Goal: Information Seeking & Learning: Learn about a topic

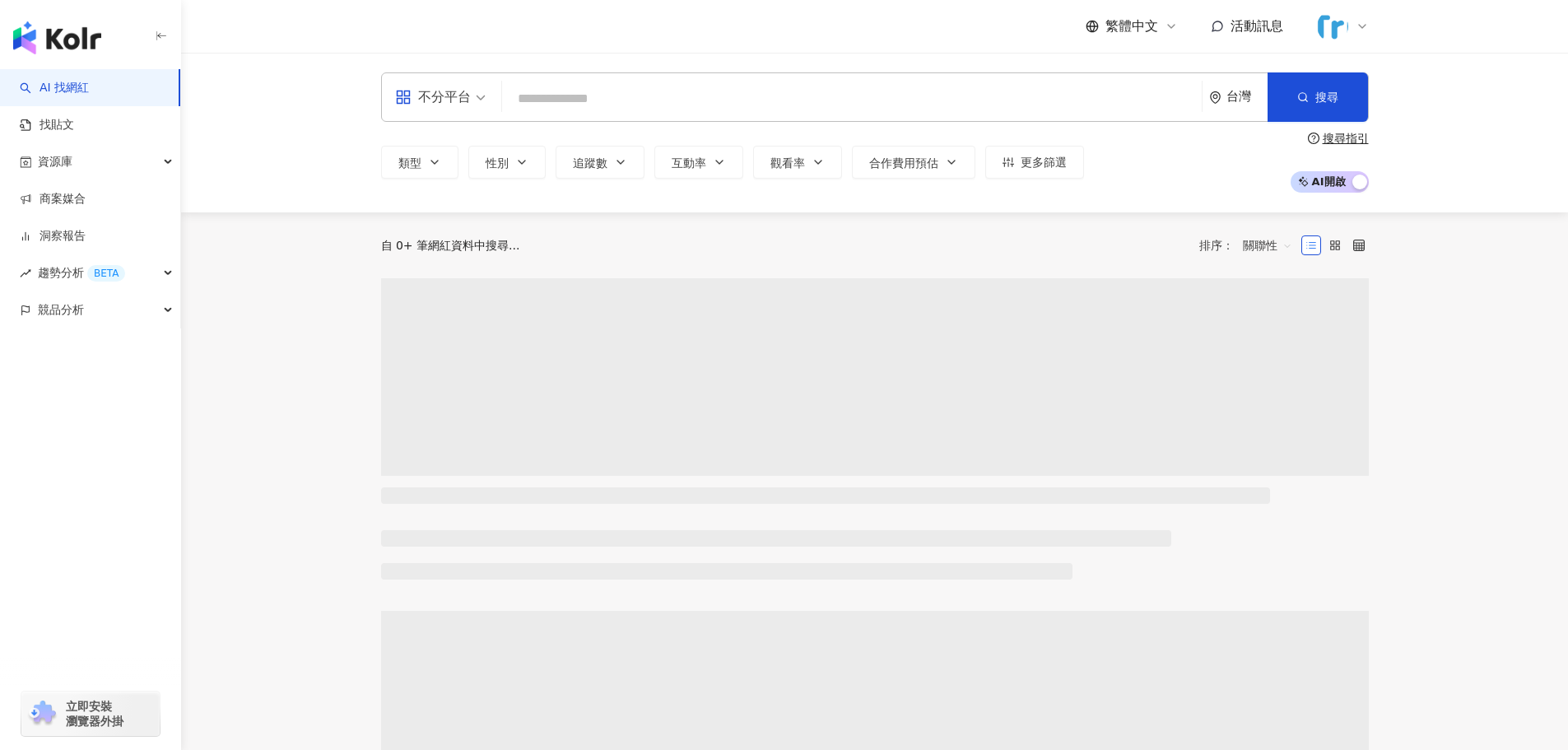
click at [476, 111] on span at bounding box center [441, 97] width 91 height 48
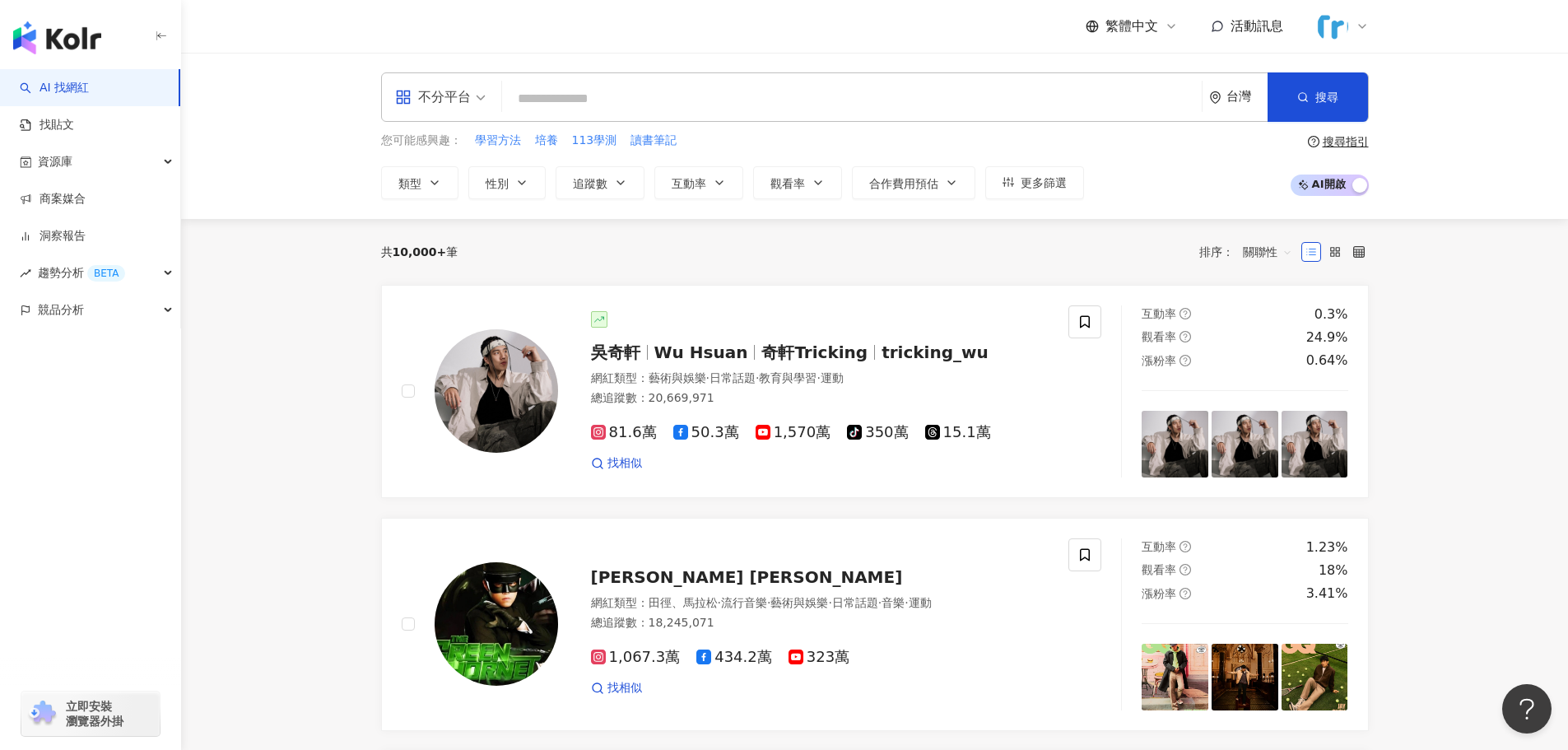
click at [450, 106] on div "不分平台" at bounding box center [433, 97] width 76 height 26
click at [466, 236] on div "YouTube" at bounding box center [445, 234] width 93 height 21
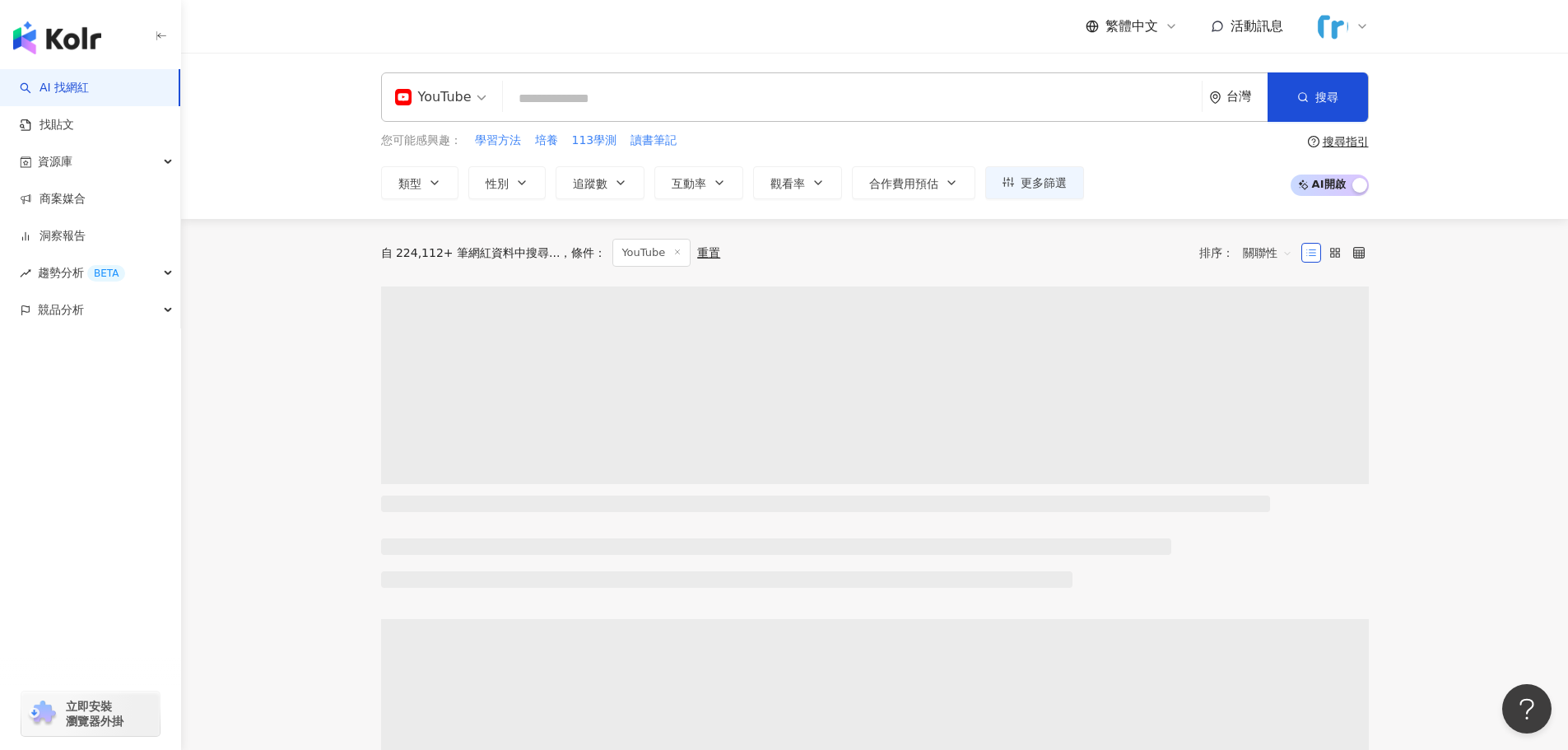
click at [605, 104] on input "search" at bounding box center [852, 98] width 686 height 31
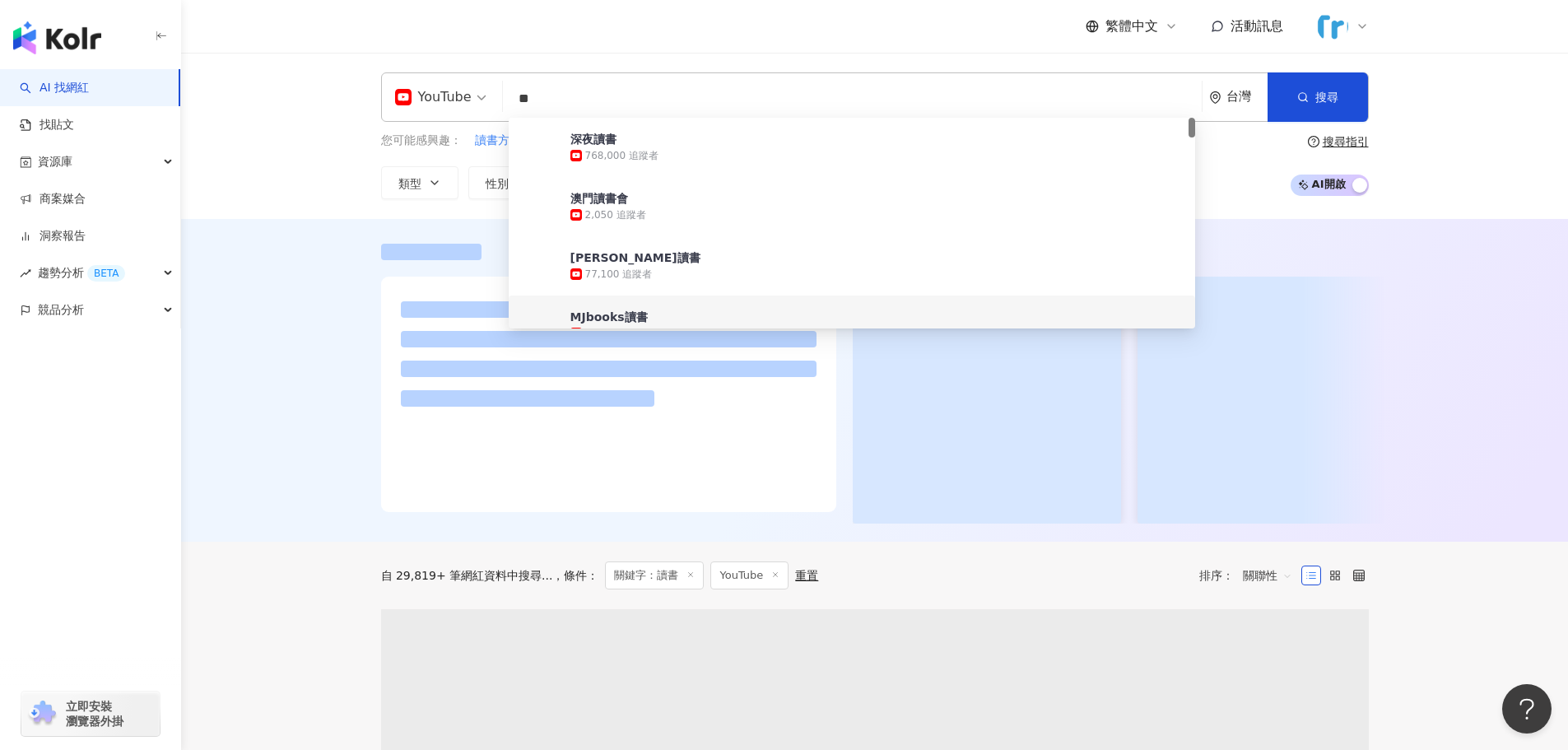
type input "**"
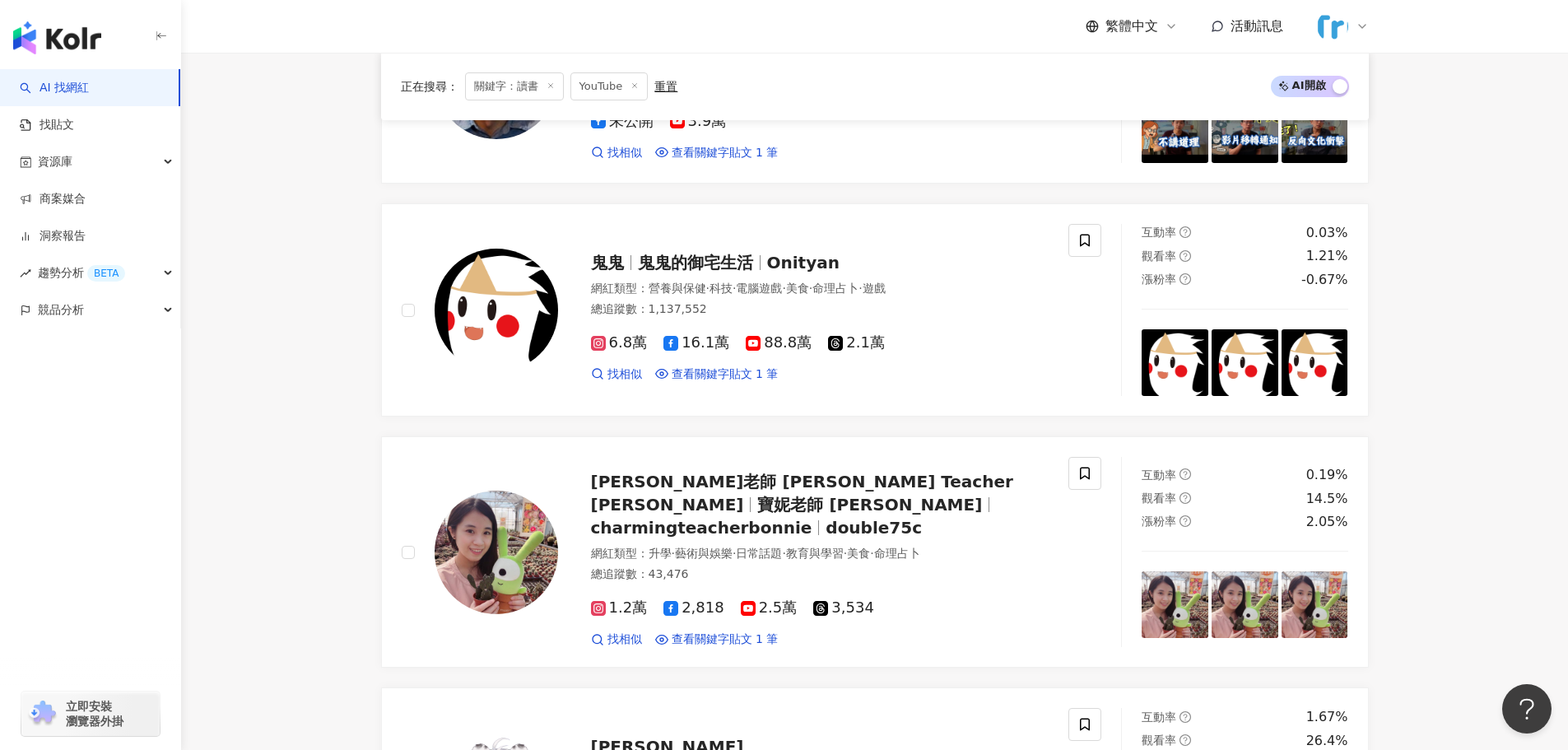
scroll to position [1728, 0]
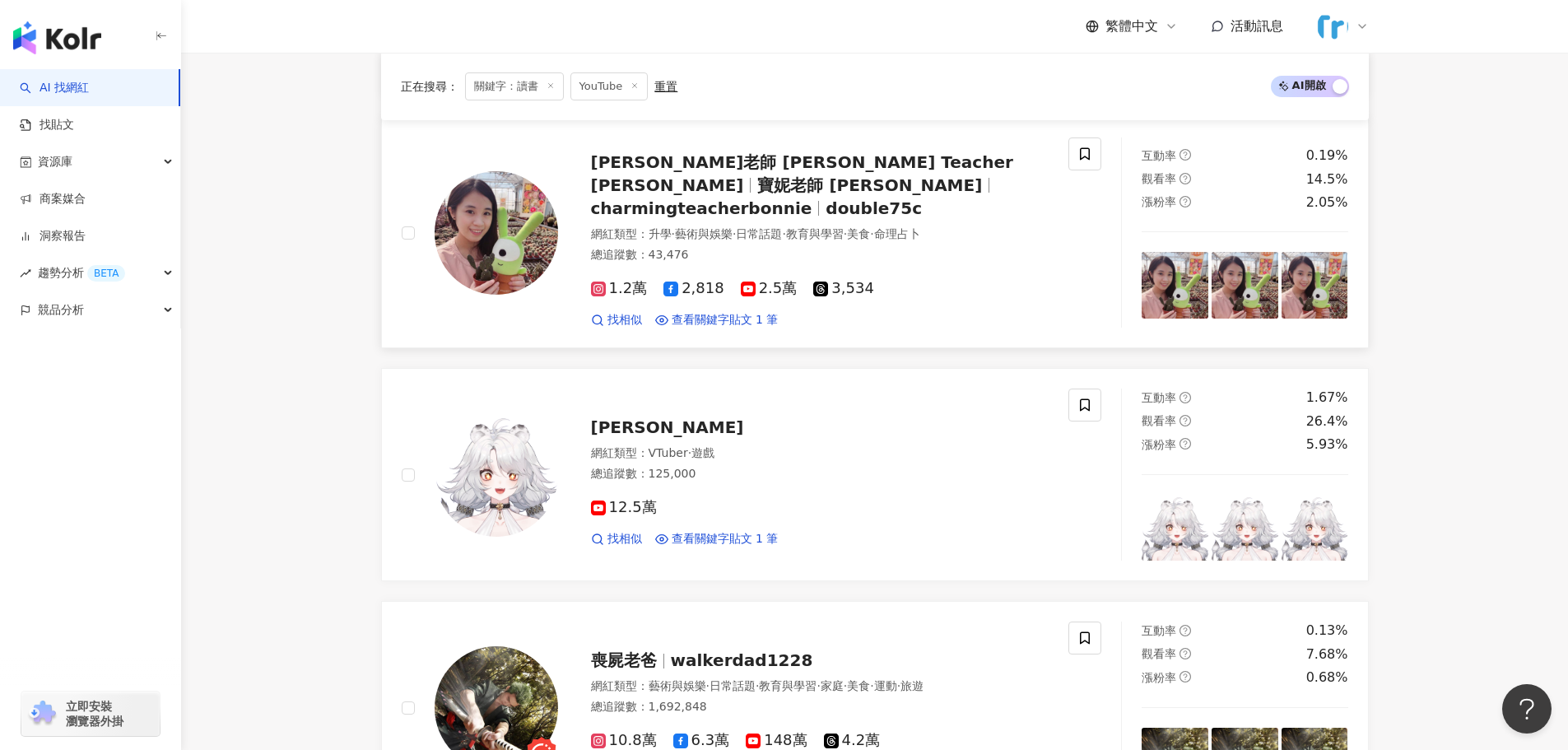
click at [680, 199] on span "charmingteacherbonnie" at bounding box center [701, 208] width 221 height 20
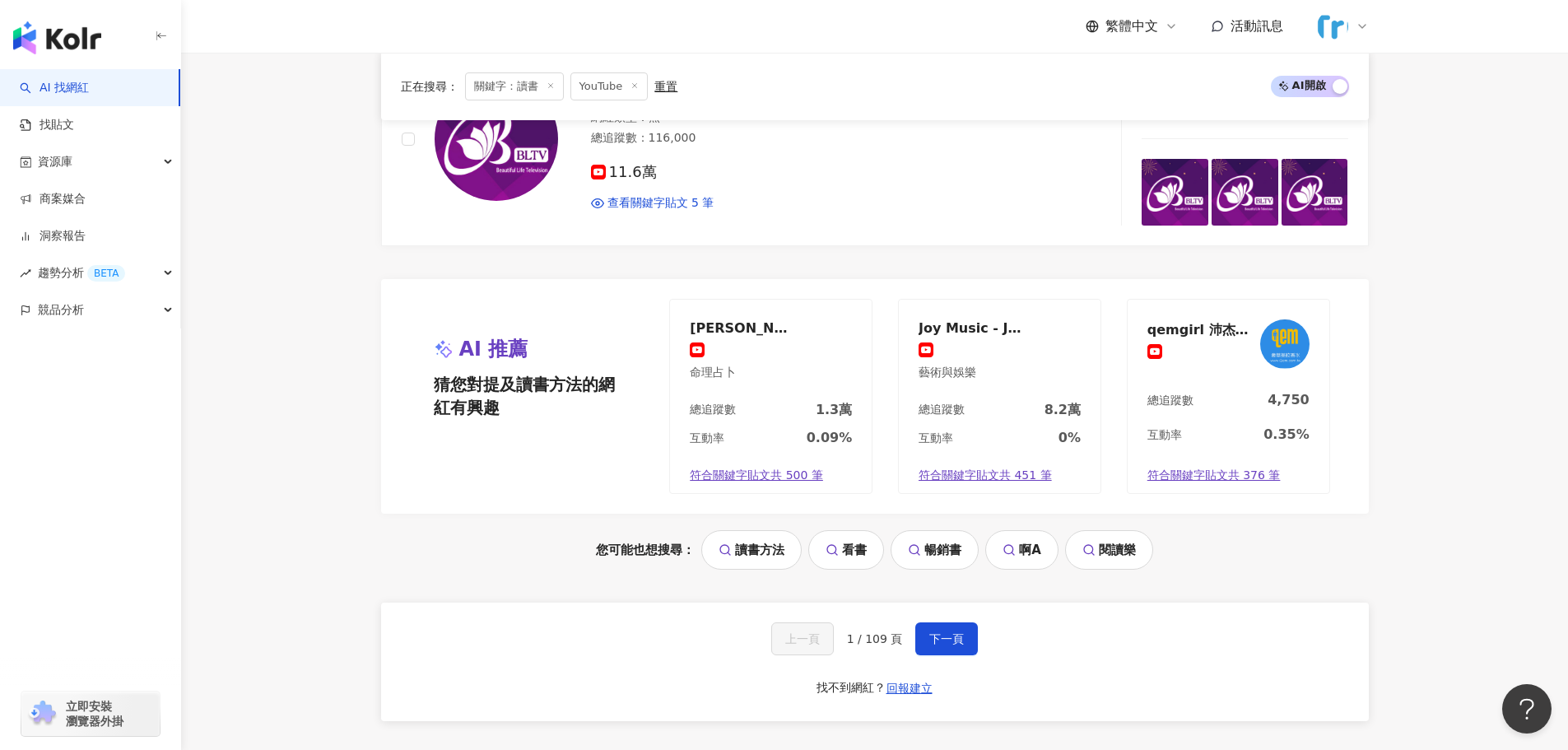
scroll to position [3406, 0]
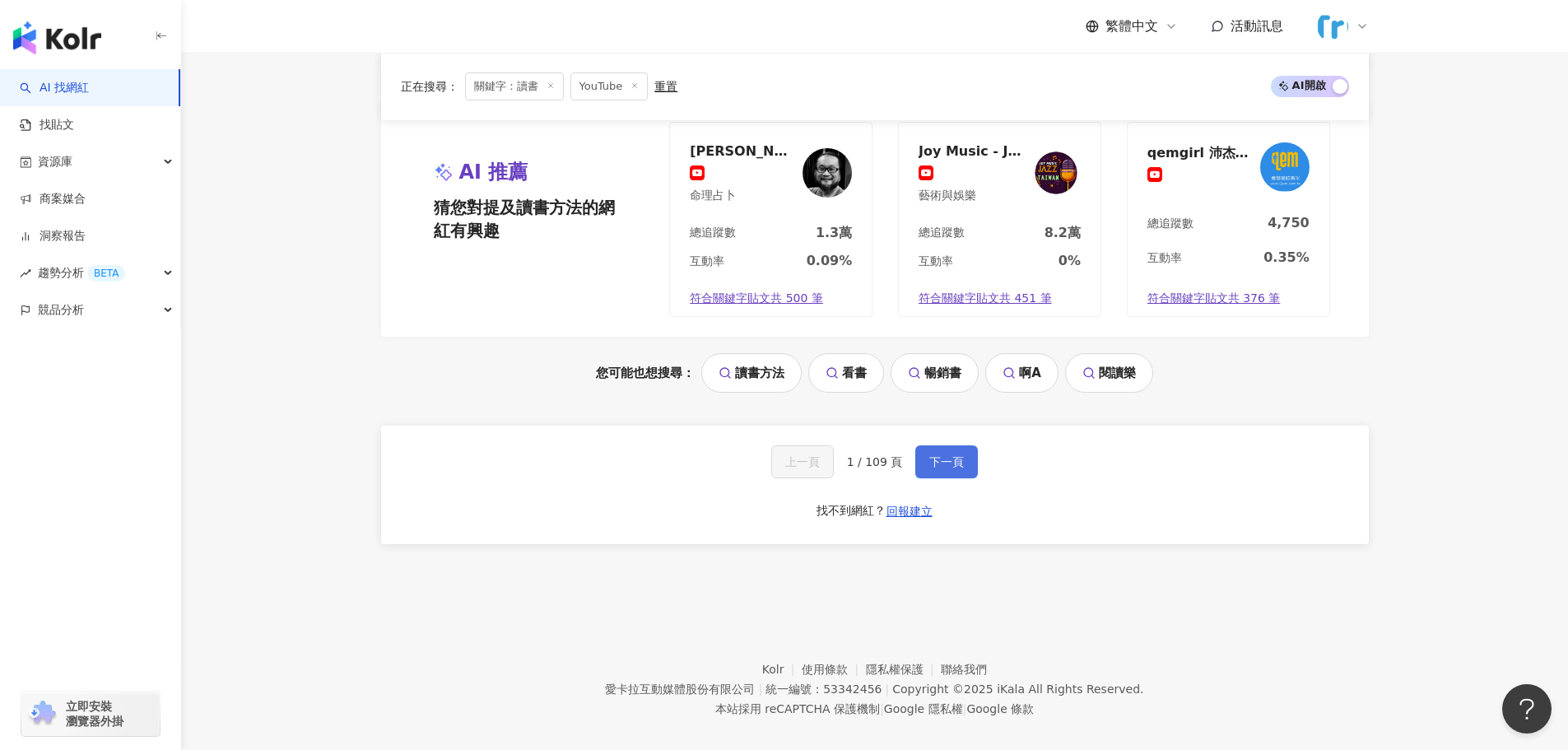
click at [935, 455] on button "下一頁" at bounding box center [947, 462] width 63 height 33
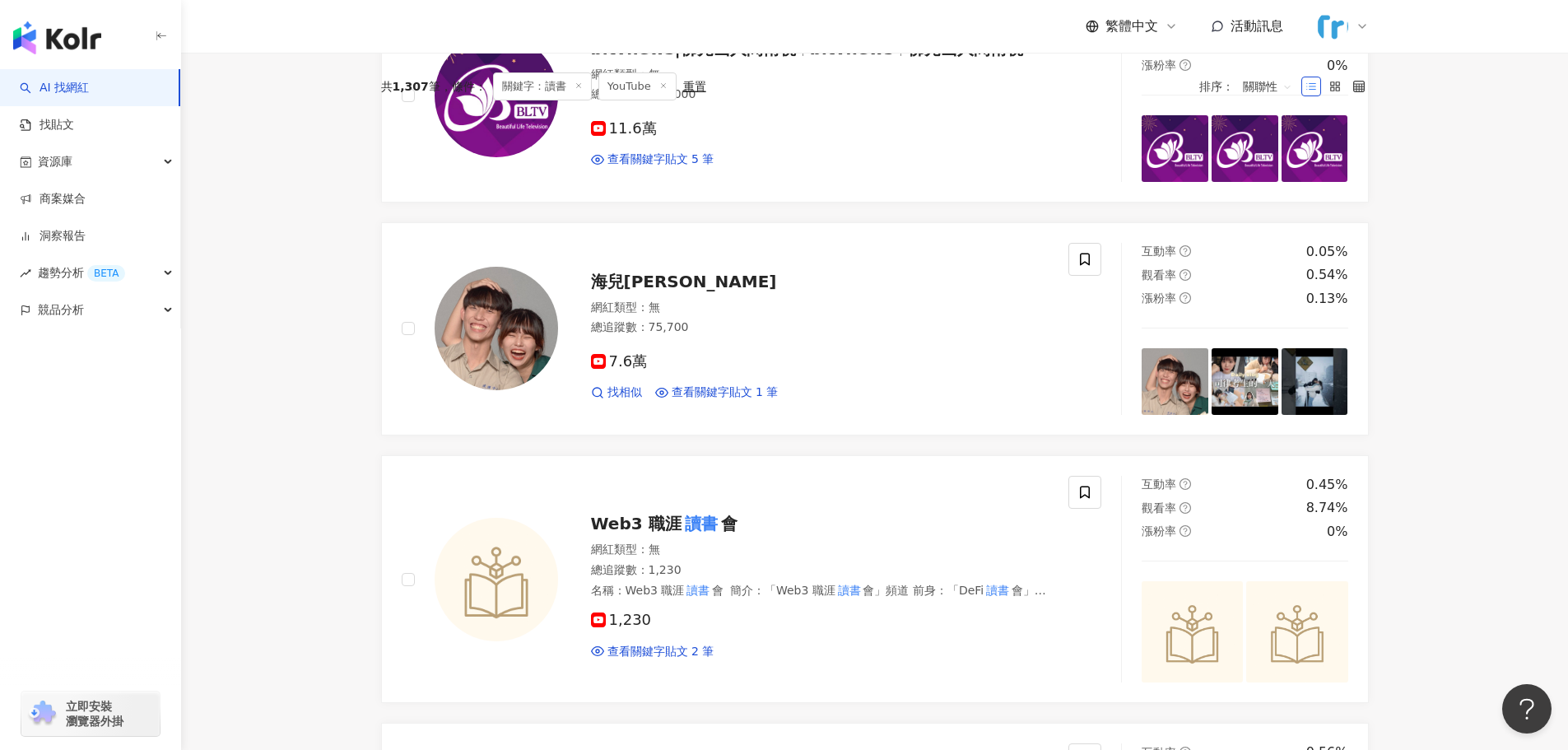
scroll to position [740, 0]
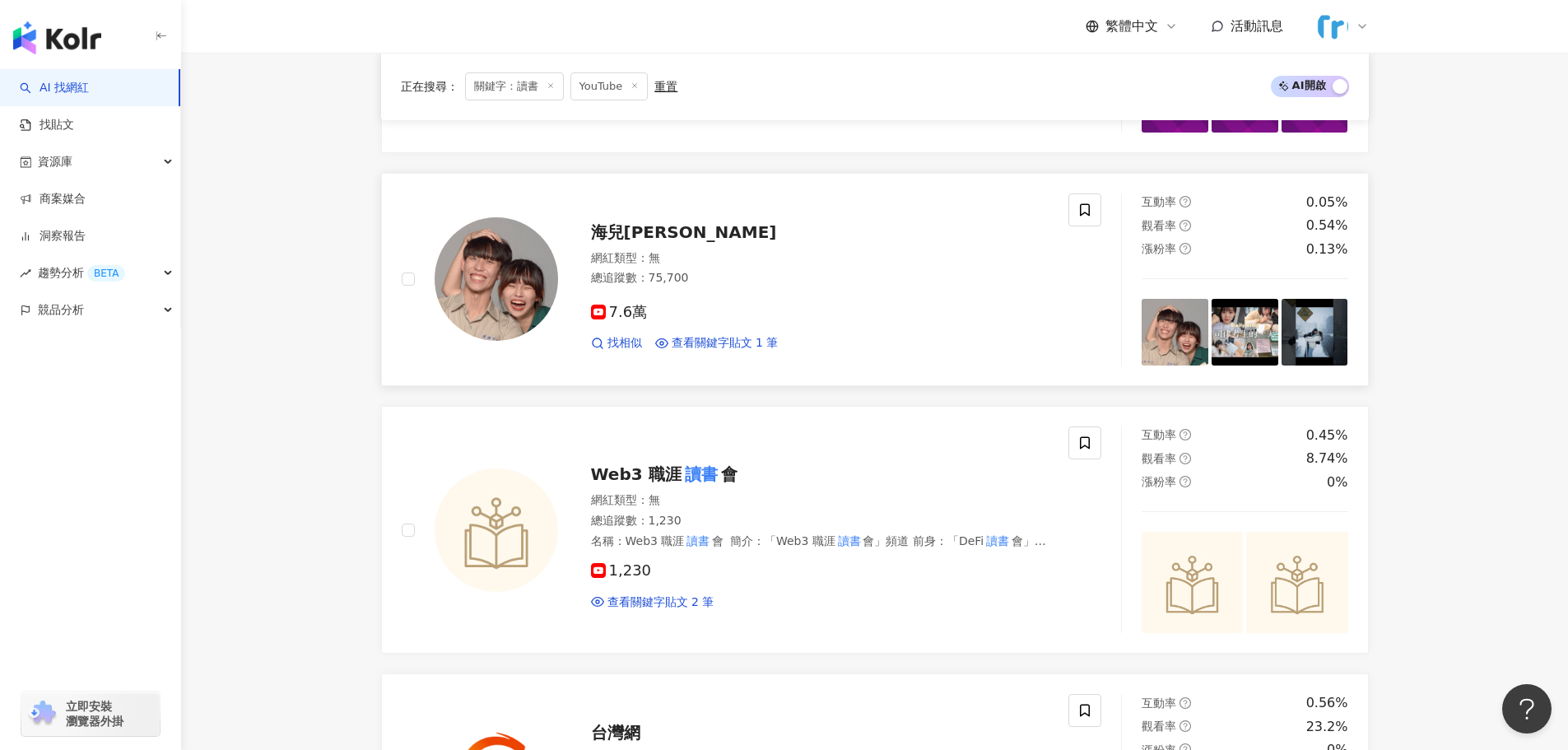
click at [695, 245] on div "海兒良成 Seaer&Brian 網紅類型 ： 無 總追蹤數 ： 75,700 7.6萬 找相似 查看關鍵字貼文 1 筆" at bounding box center [804, 279] width 491 height 144
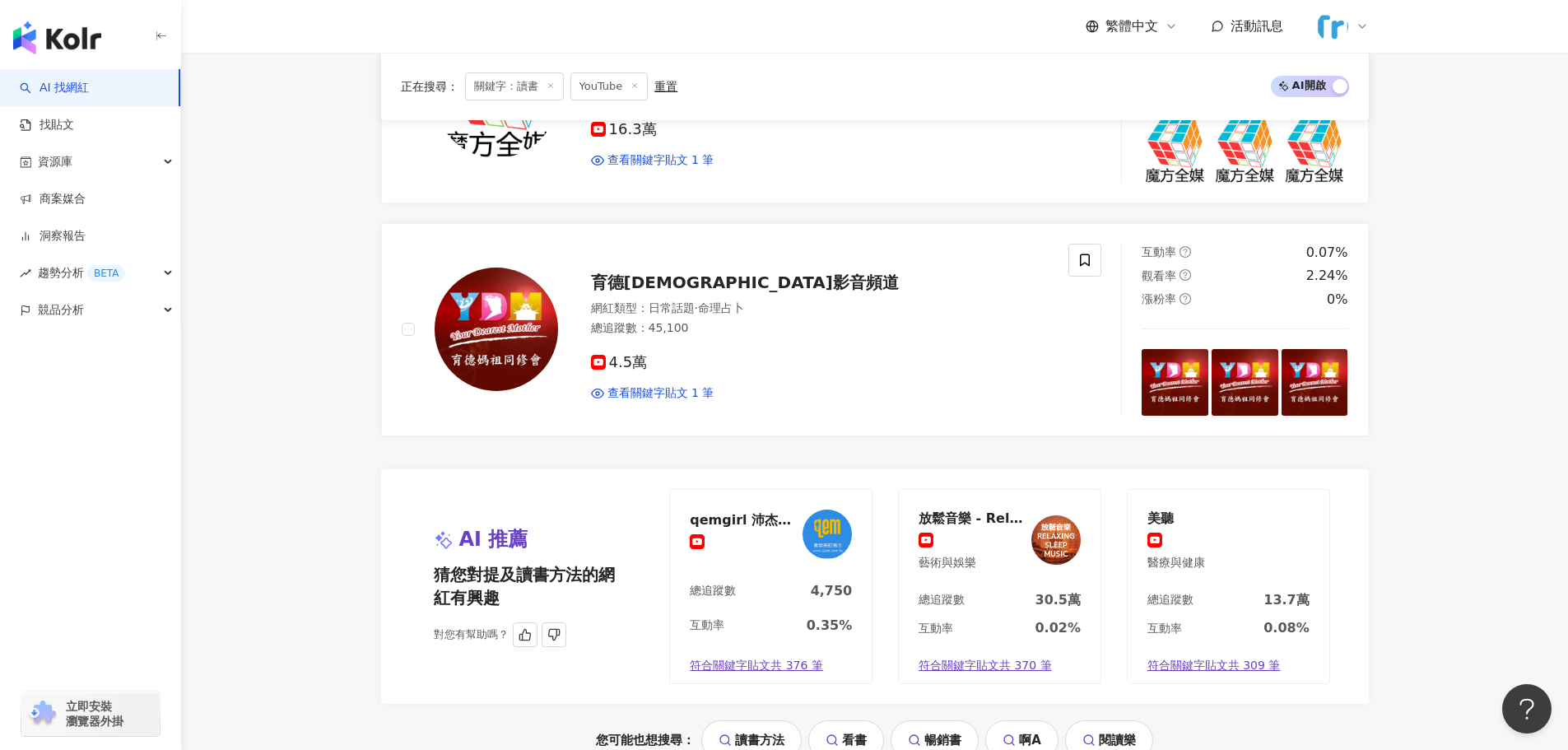
scroll to position [3128, 0]
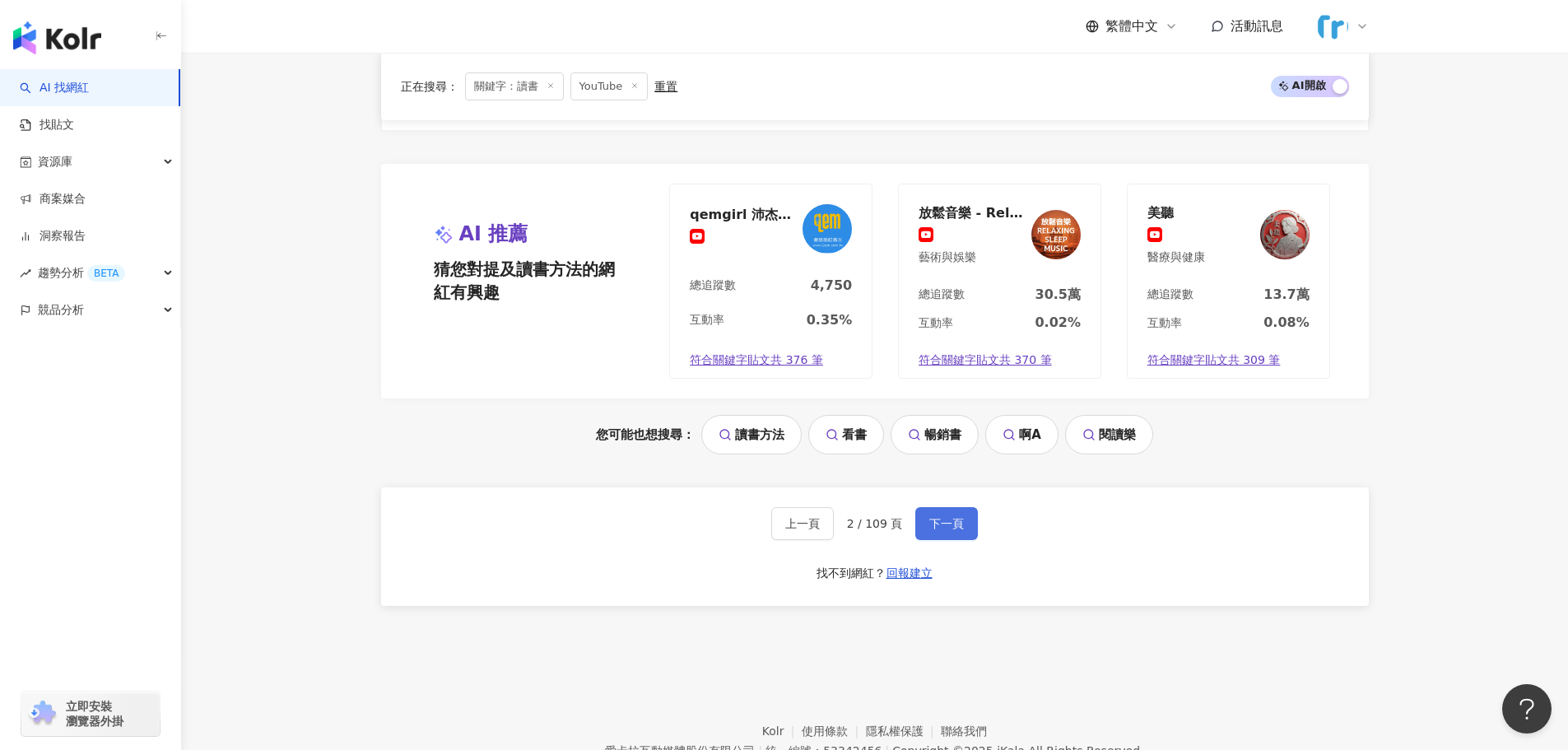
click at [960, 523] on span "下一頁" at bounding box center [947, 523] width 35 height 13
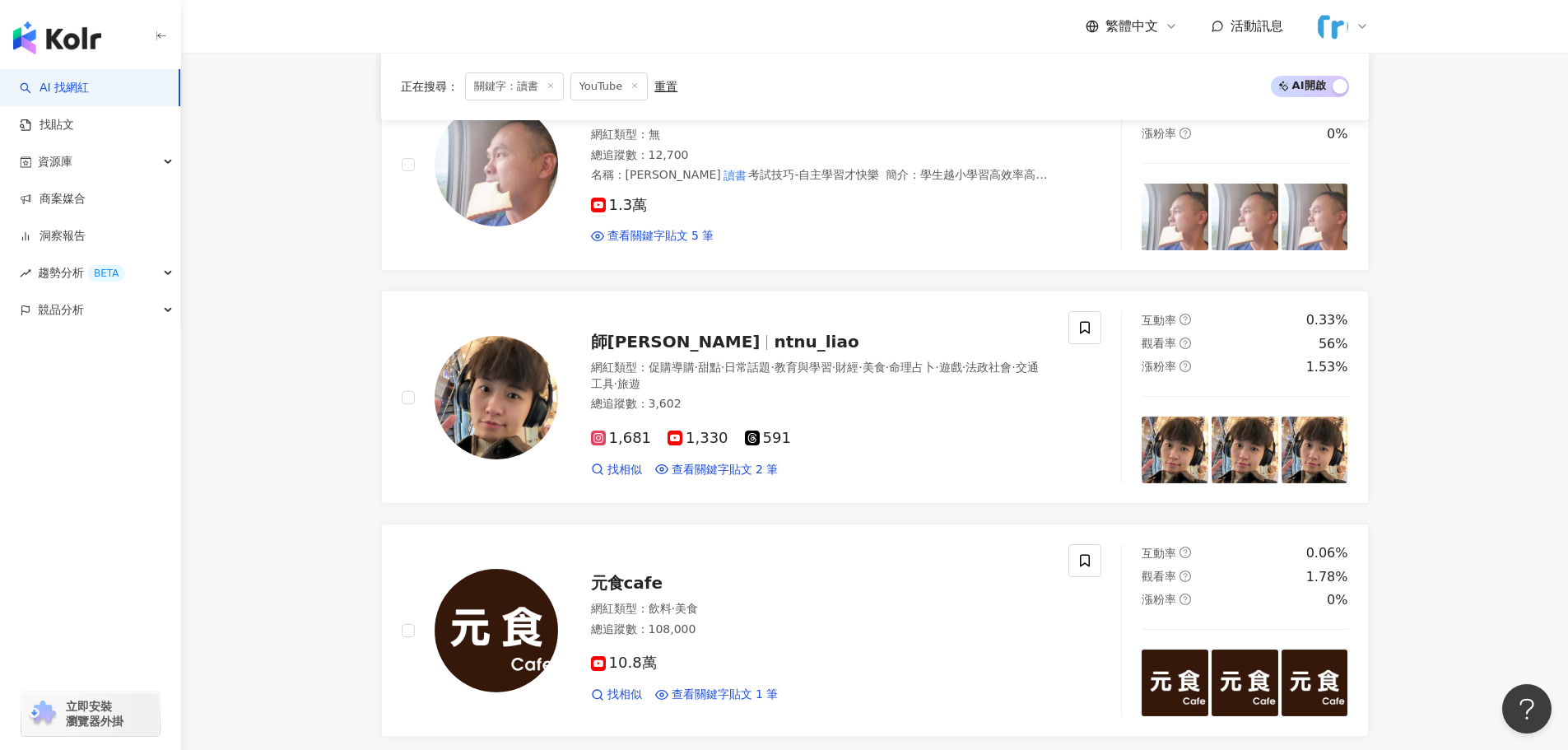
scroll to position [1646, 0]
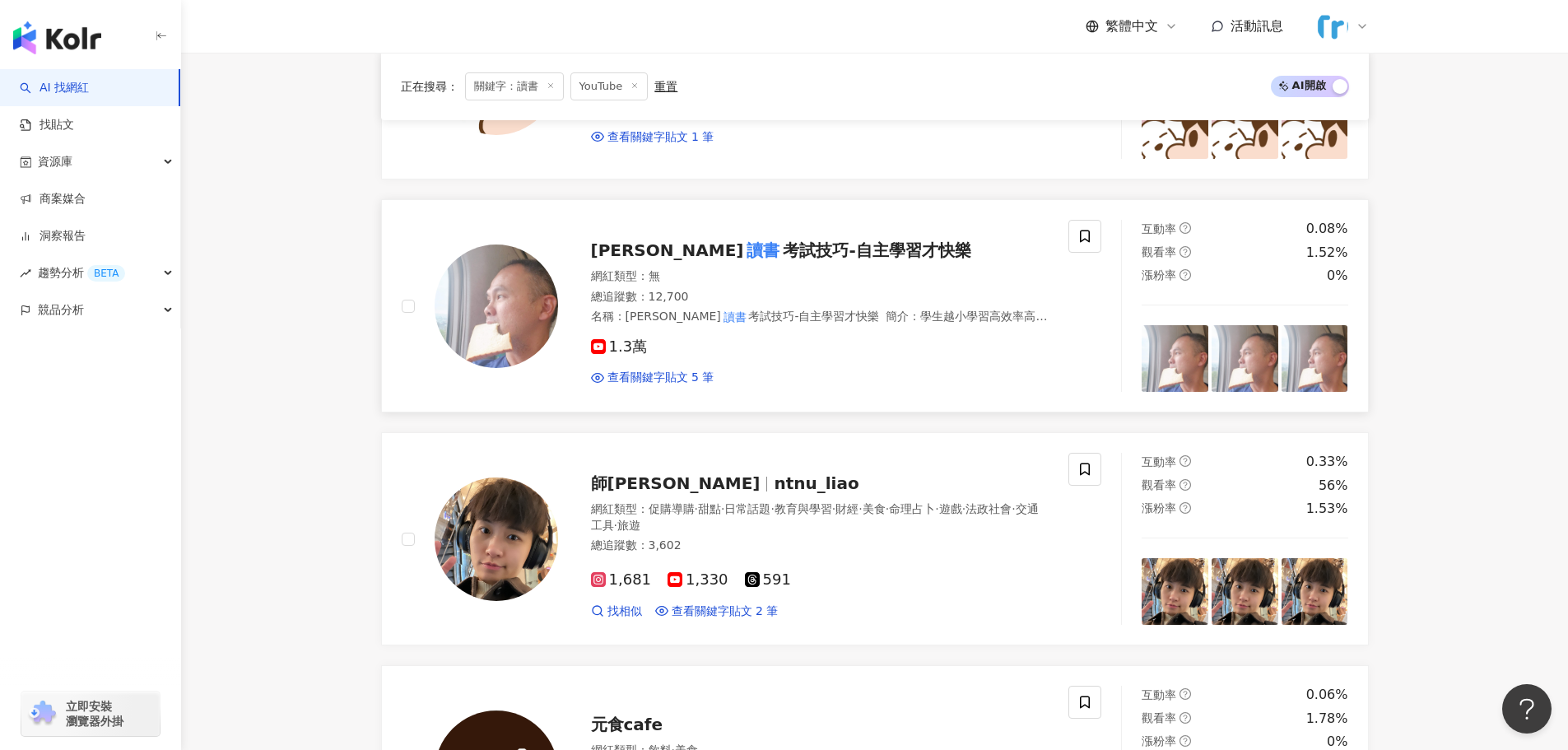
click at [743, 237] on mark "讀書" at bounding box center [762, 250] width 39 height 26
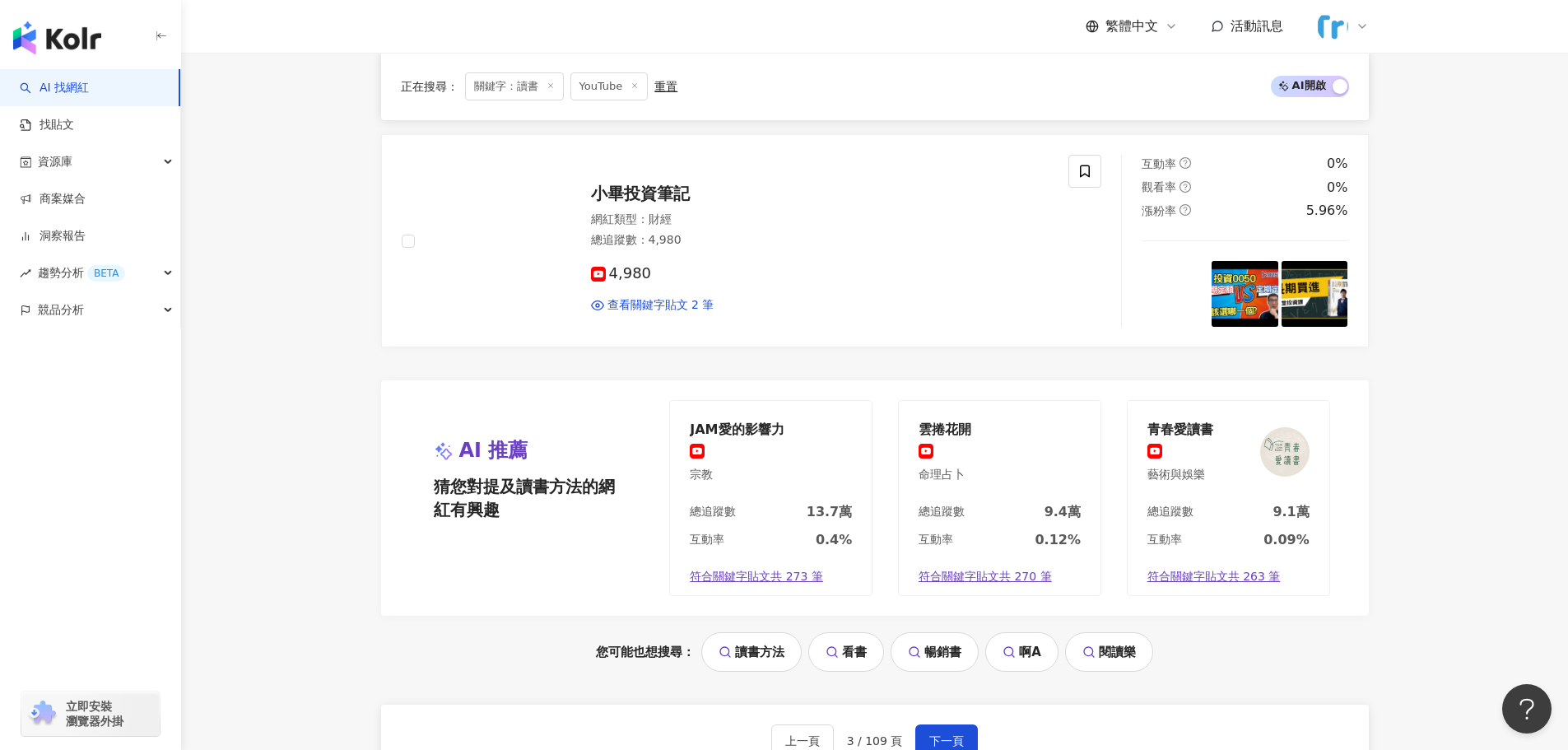
scroll to position [2940, 0]
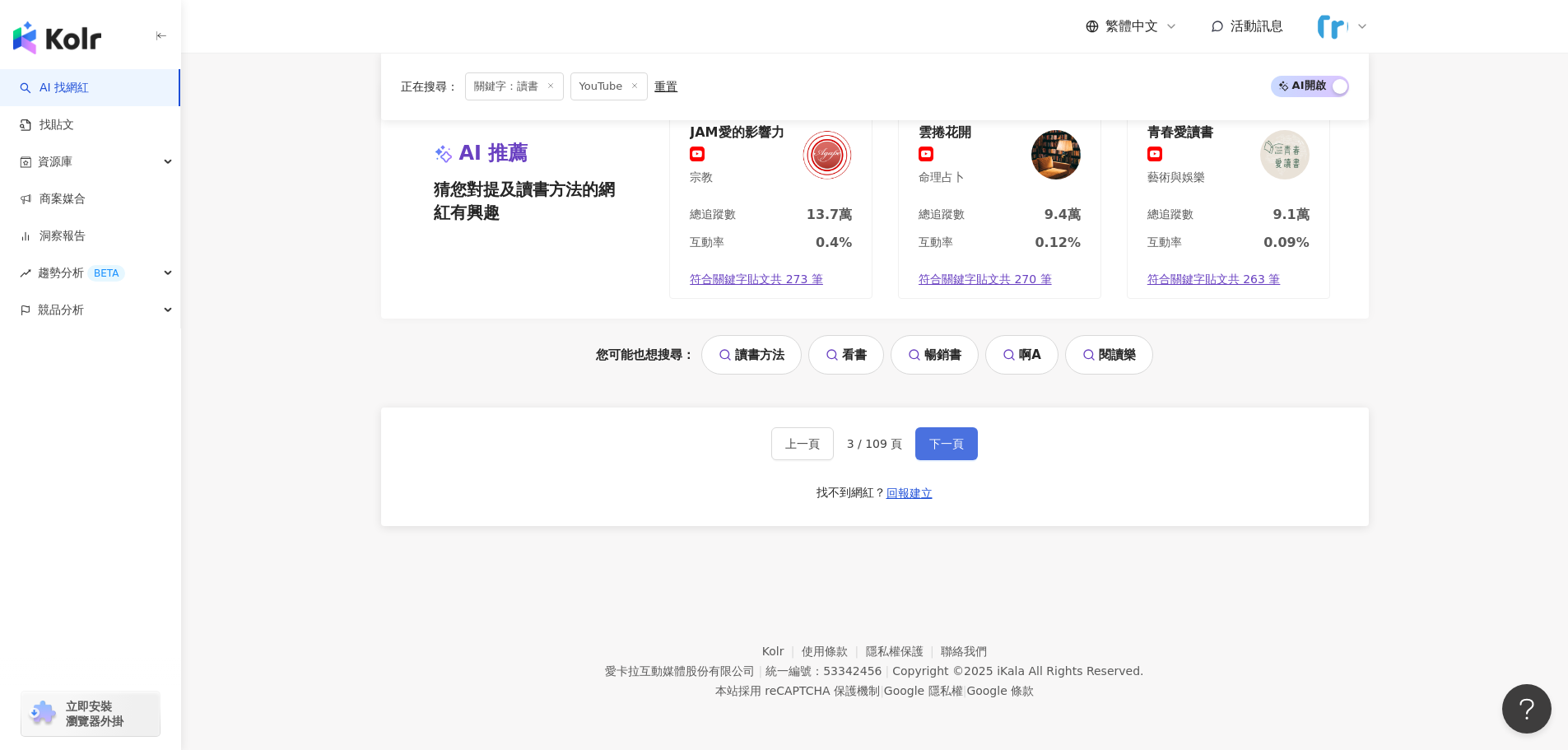
click at [941, 449] on span "下一頁" at bounding box center [947, 443] width 35 height 13
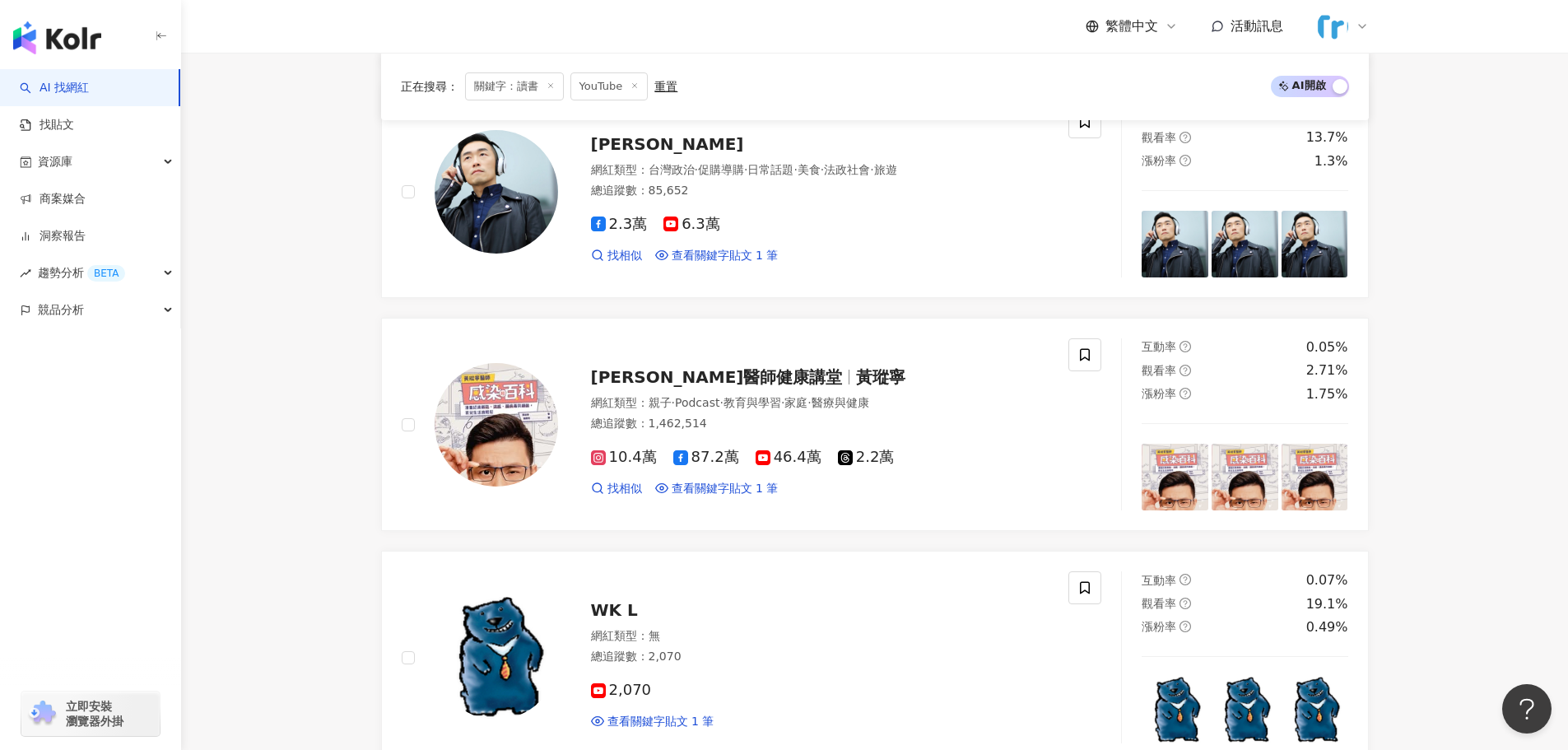
scroll to position [1294, 0]
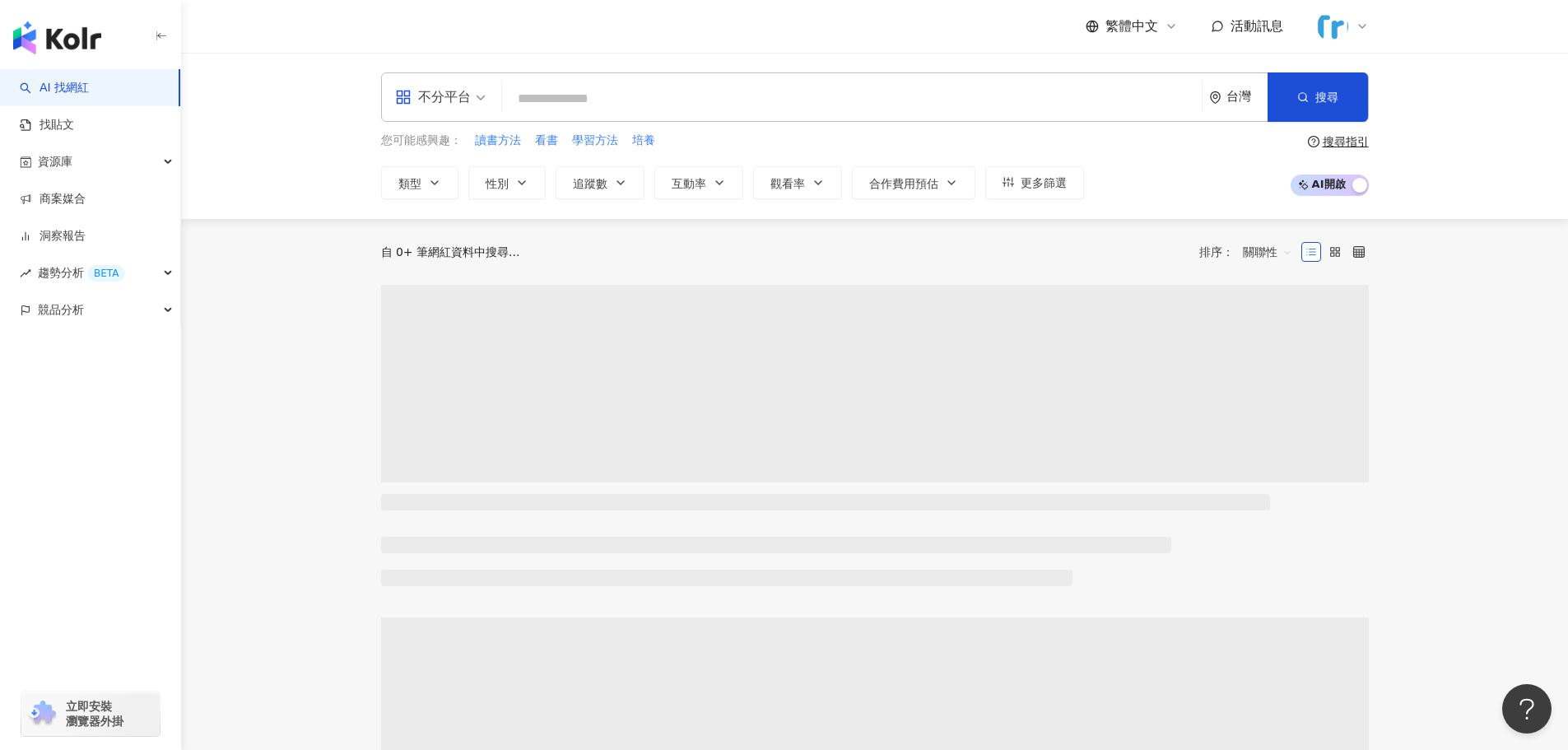
paste input "**********"
type input "**********"
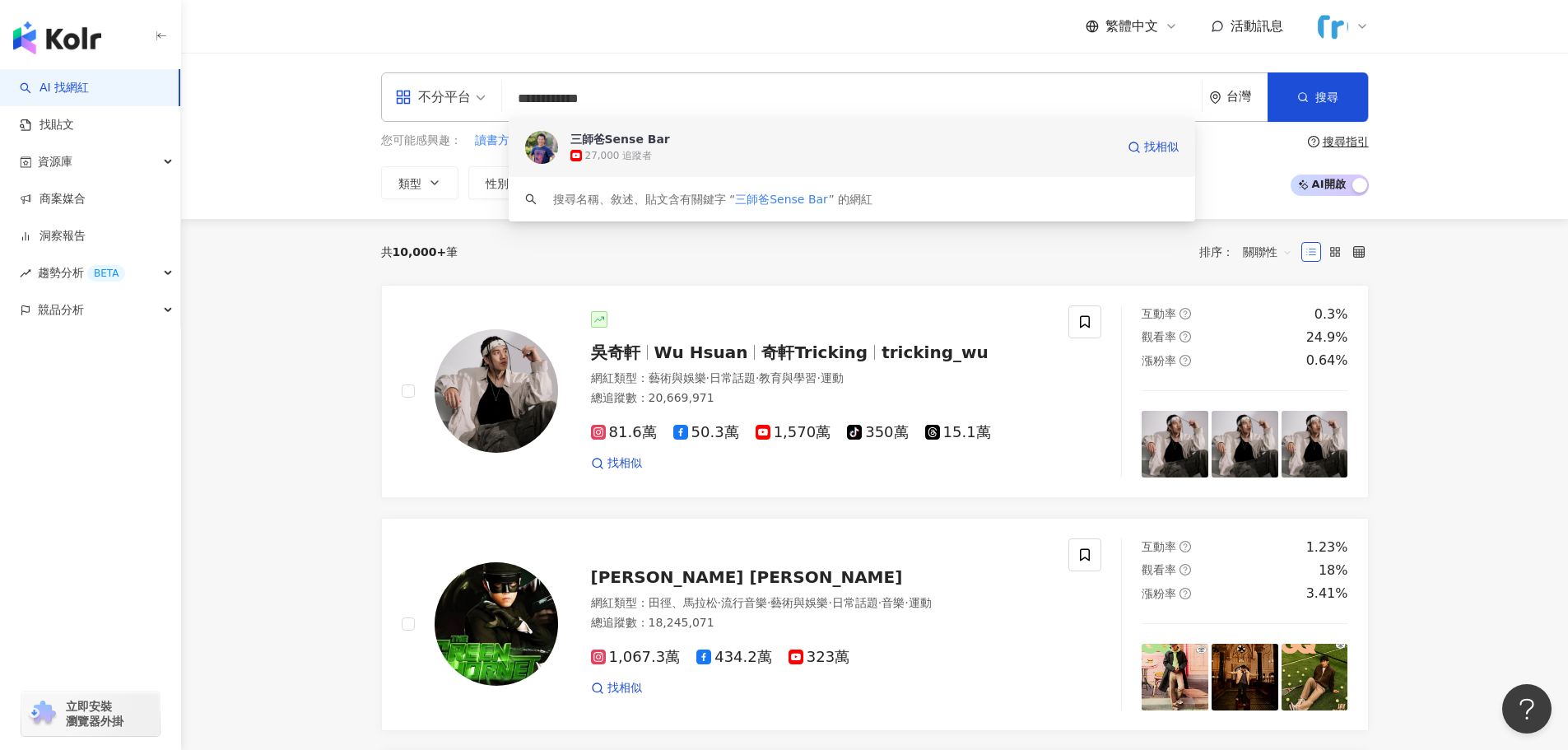
click at [646, 159] on div "27,000 追蹤者" at bounding box center [618, 156] width 67 height 14
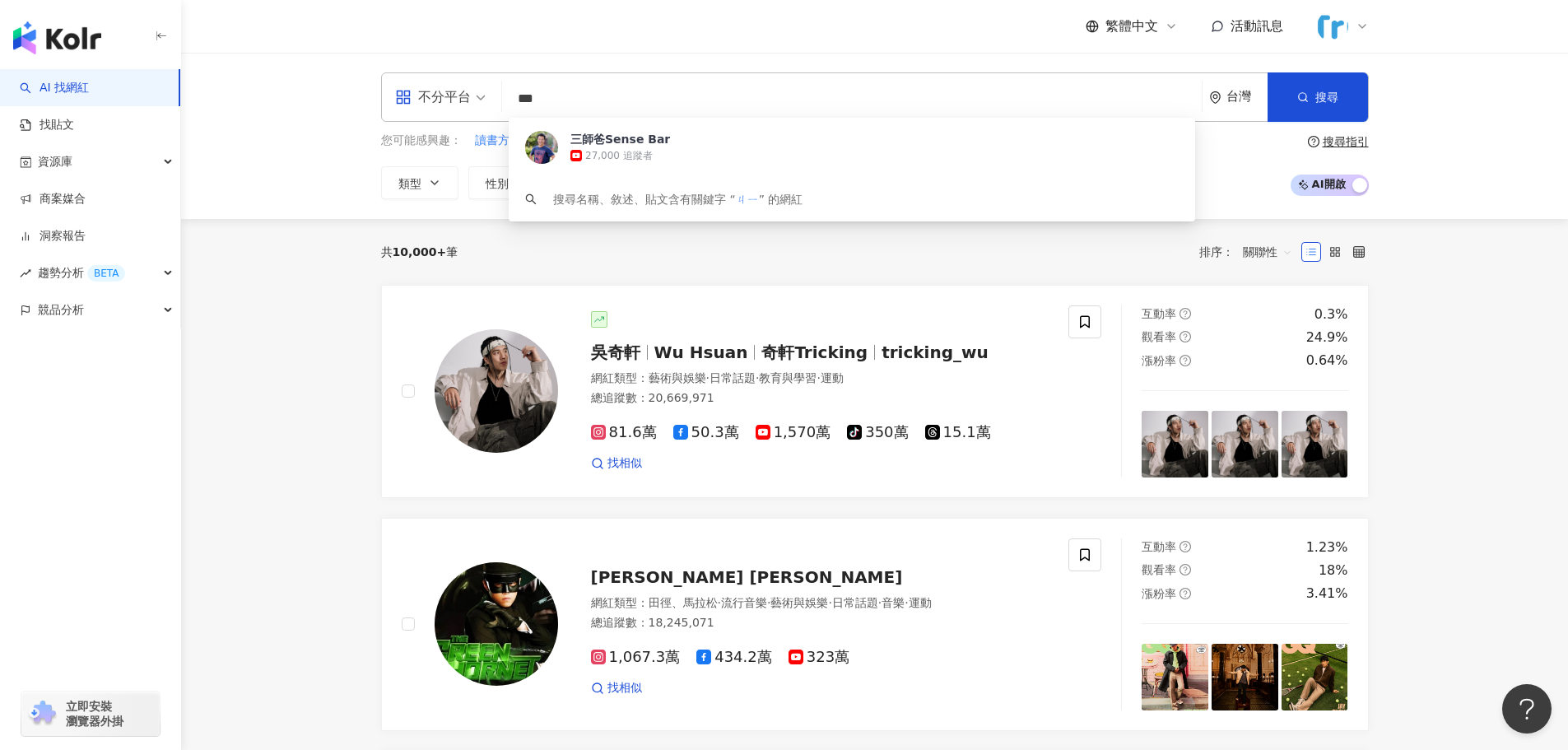
type input "*"
type input "**"
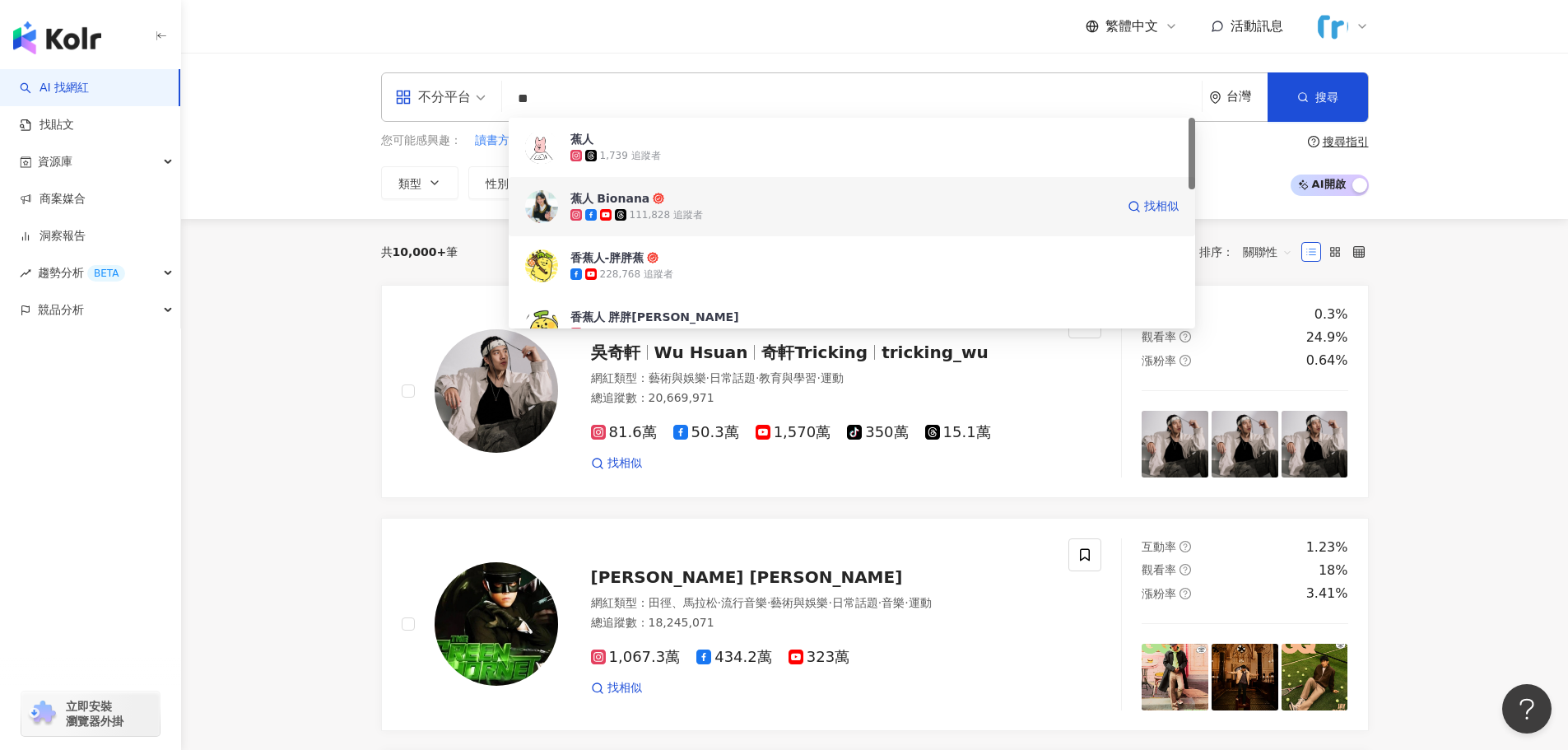
click at [679, 200] on span "蕉人 Bionana" at bounding box center [843, 198] width 545 height 17
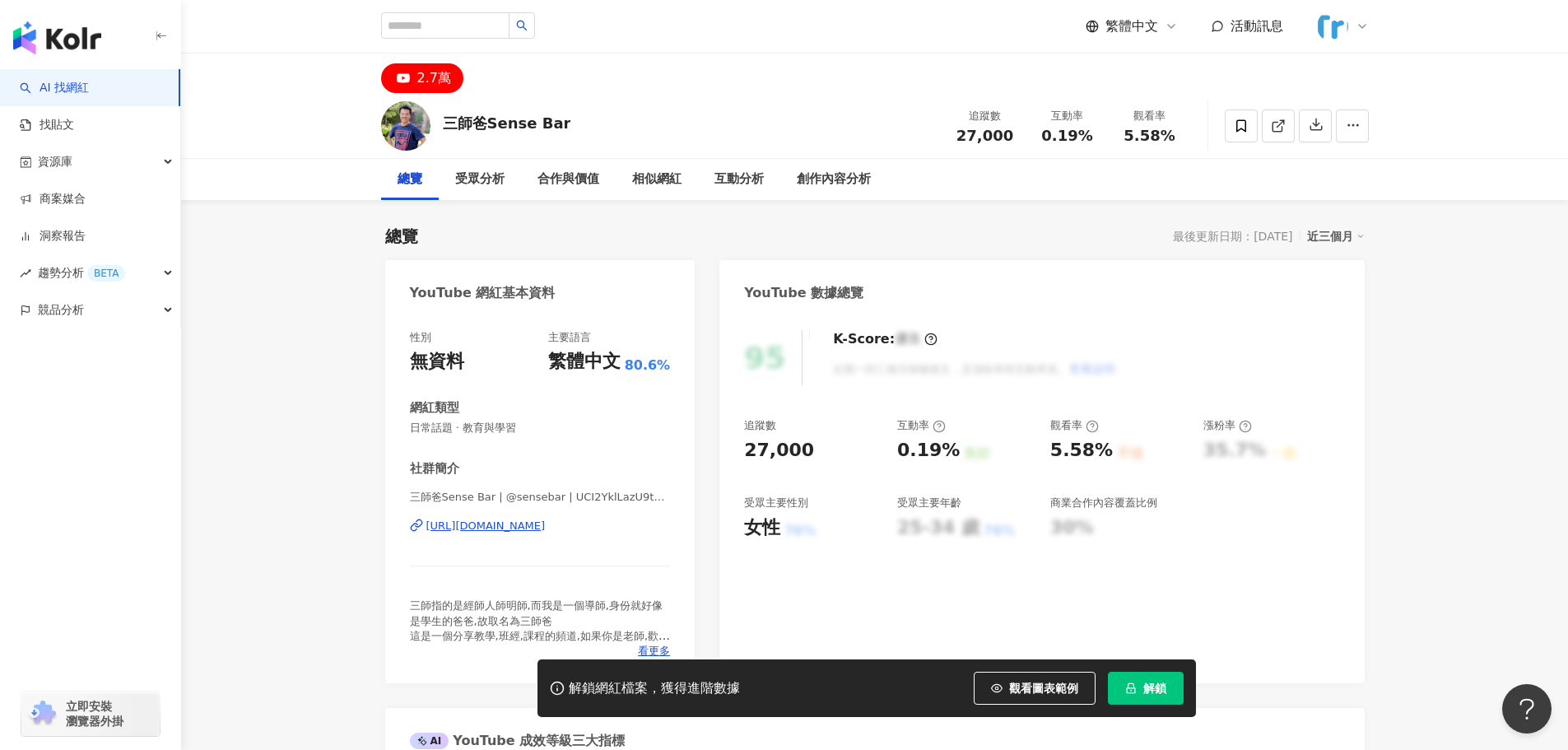
click at [1157, 695] on span "解鎖" at bounding box center [1155, 687] width 23 height 13
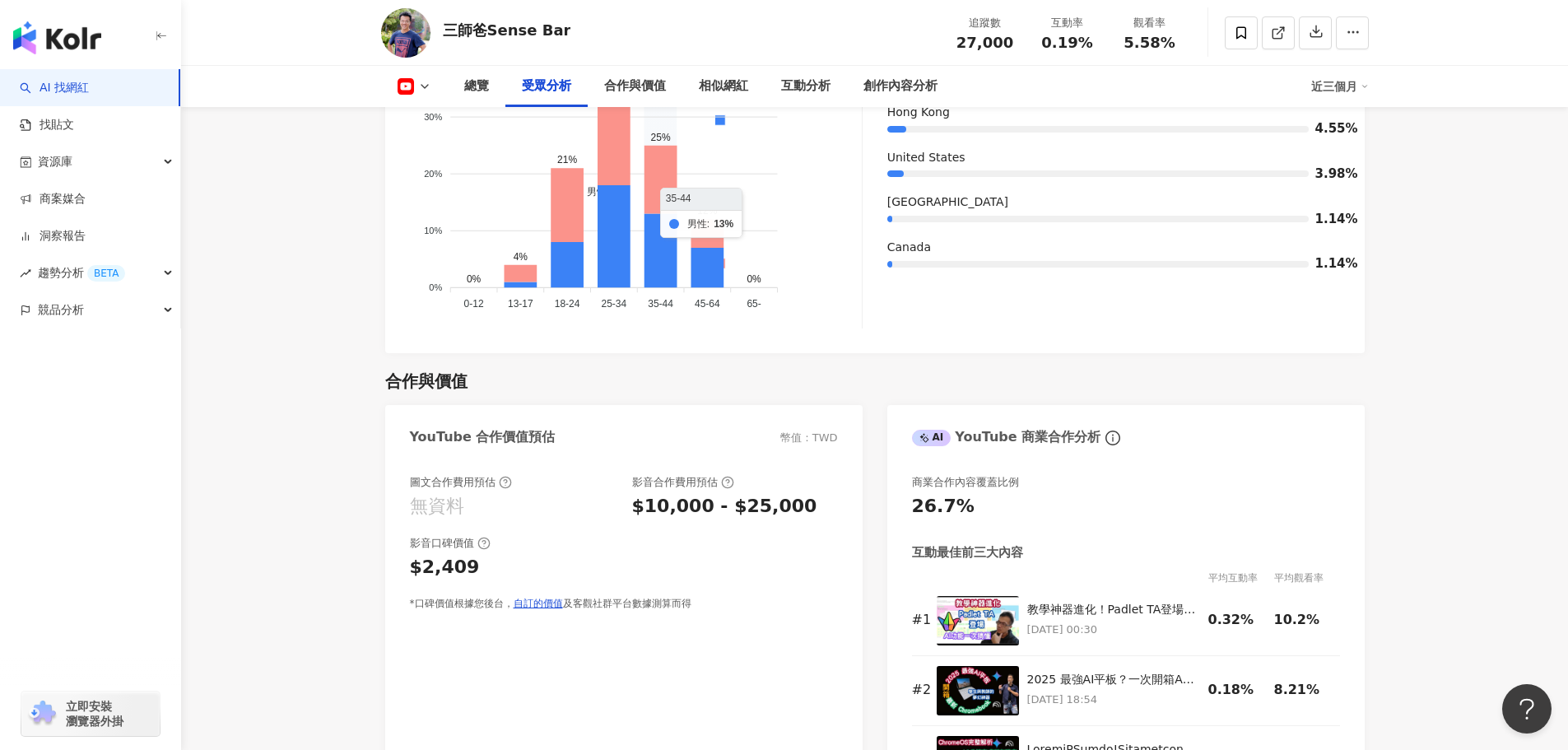
scroll to position [1891, 0]
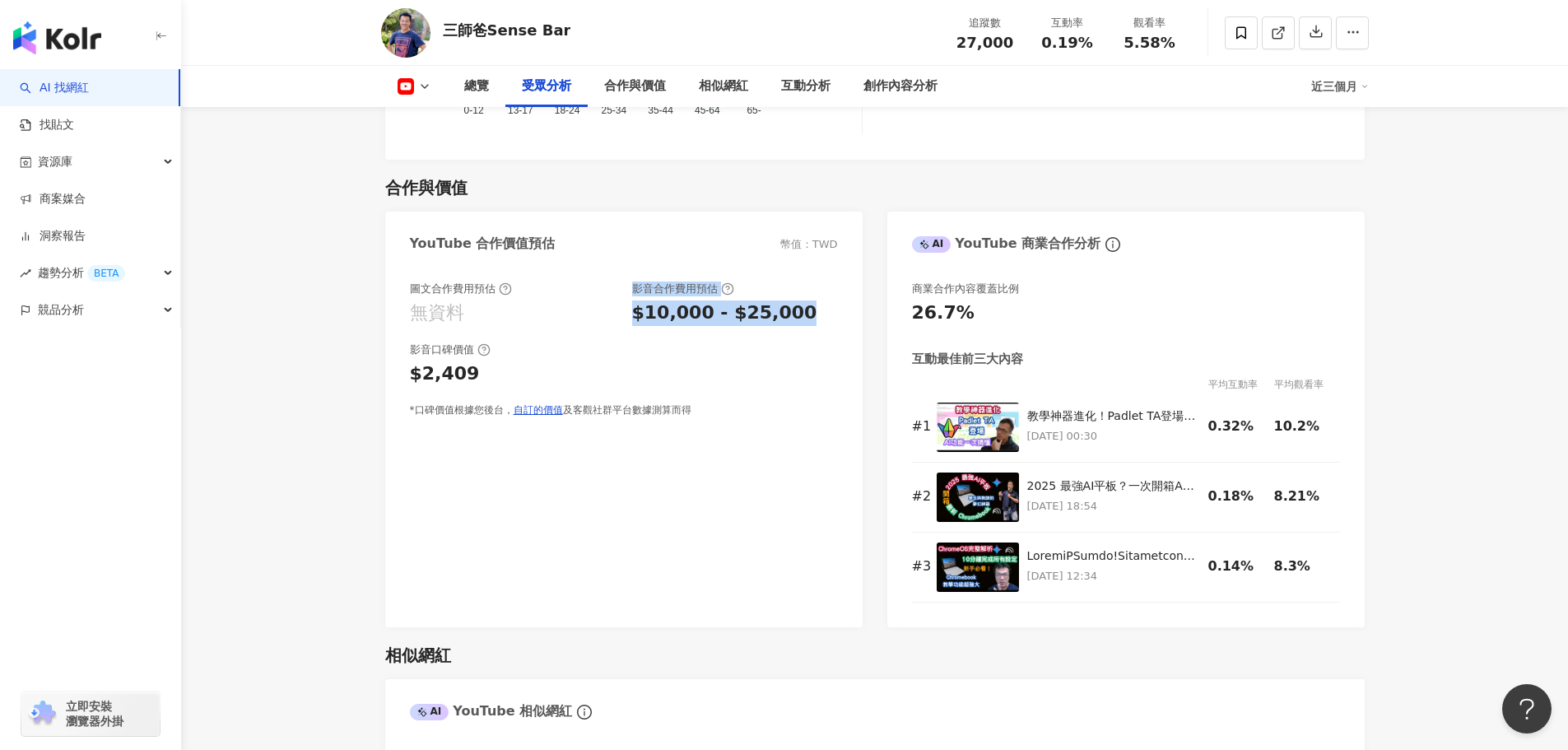
drag, startPoint x: 798, startPoint y: 316, endPoint x: 628, endPoint y: 295, distance: 171.3
click at [628, 295] on div "圖文合作費用預估 無資料 影音合作費用預估 $10,000 - $25,000" at bounding box center [624, 303] width 428 height 44
copy div "影音合作費用預估 $10,000 - $25,000"
click at [576, 537] on div "圖文合作費用預估 無資料 影音合作費用預估 $10,000 - $25,000 影音口碑價值 $2,409 *口碑價值根據您後台， 自訂的價值 及客觀社群平台…" at bounding box center [624, 446] width 477 height 362
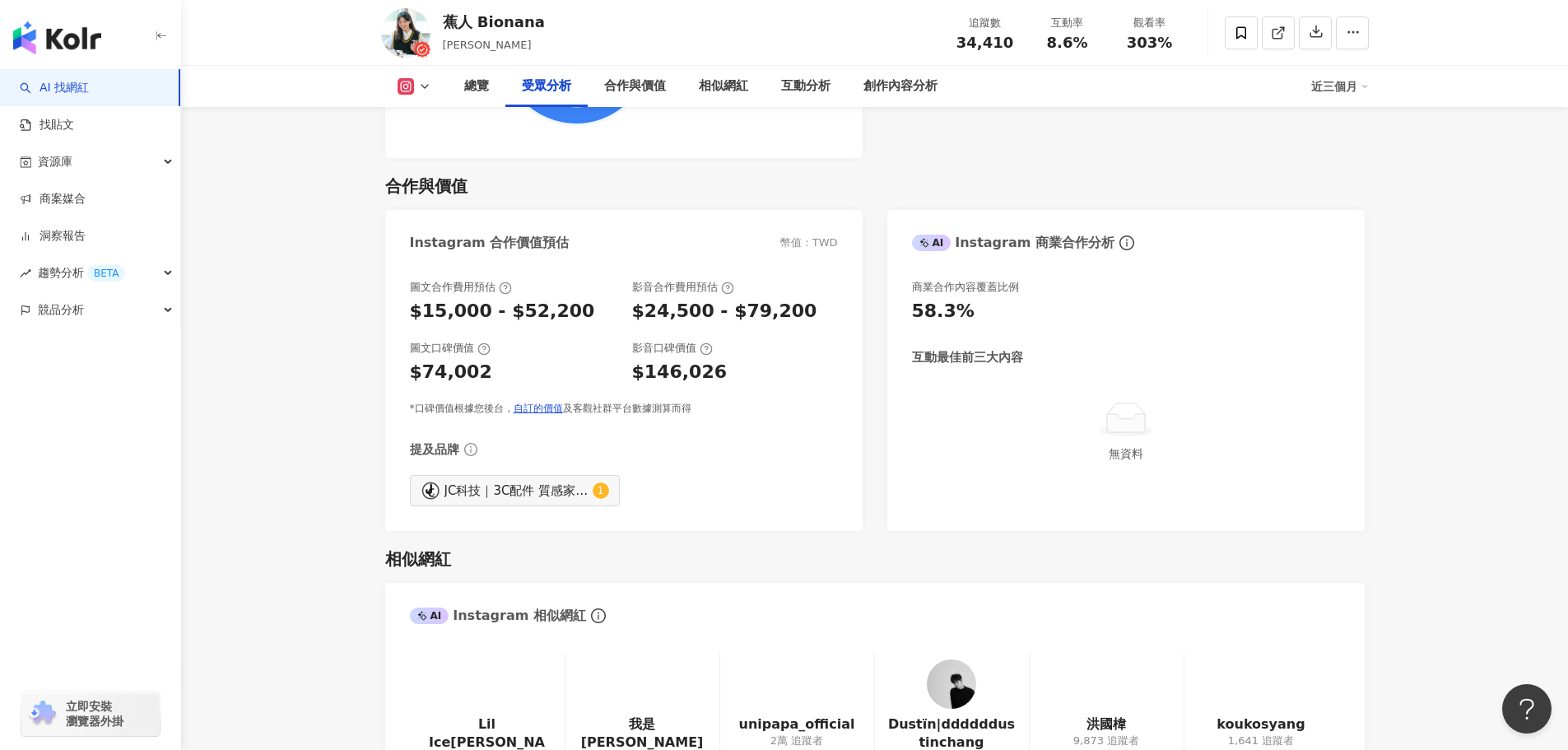
scroll to position [2140, 0]
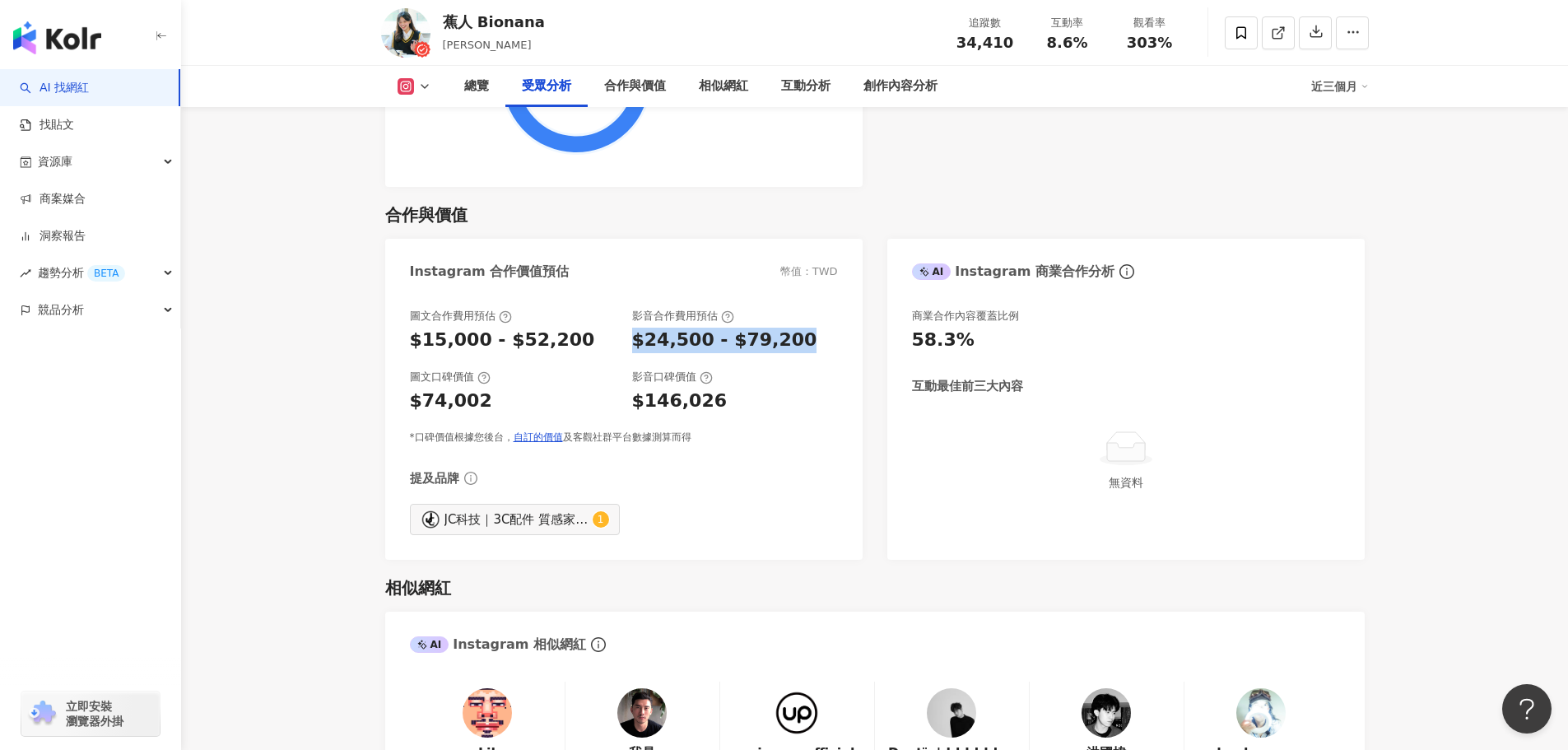
drag, startPoint x: 628, startPoint y: 341, endPoint x: 799, endPoint y: 341, distance: 171.0
click at [799, 341] on div "圖文合作費用預估 $15,000 - $52,200 影音合作費用預估 $24,500 - $79,200" at bounding box center [624, 330] width 428 height 44
copy div "$24,500 - $79,200"
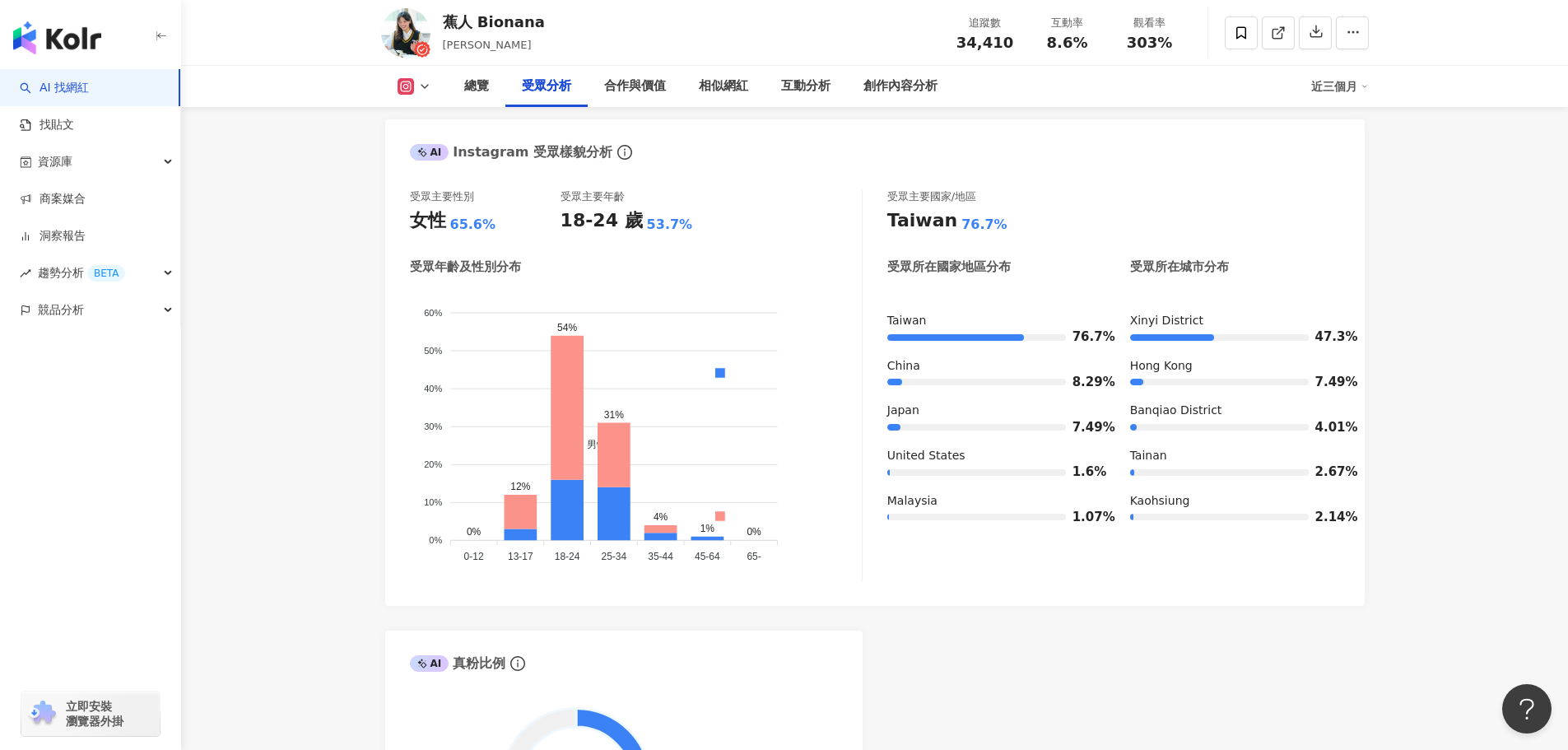
scroll to position [1399, 0]
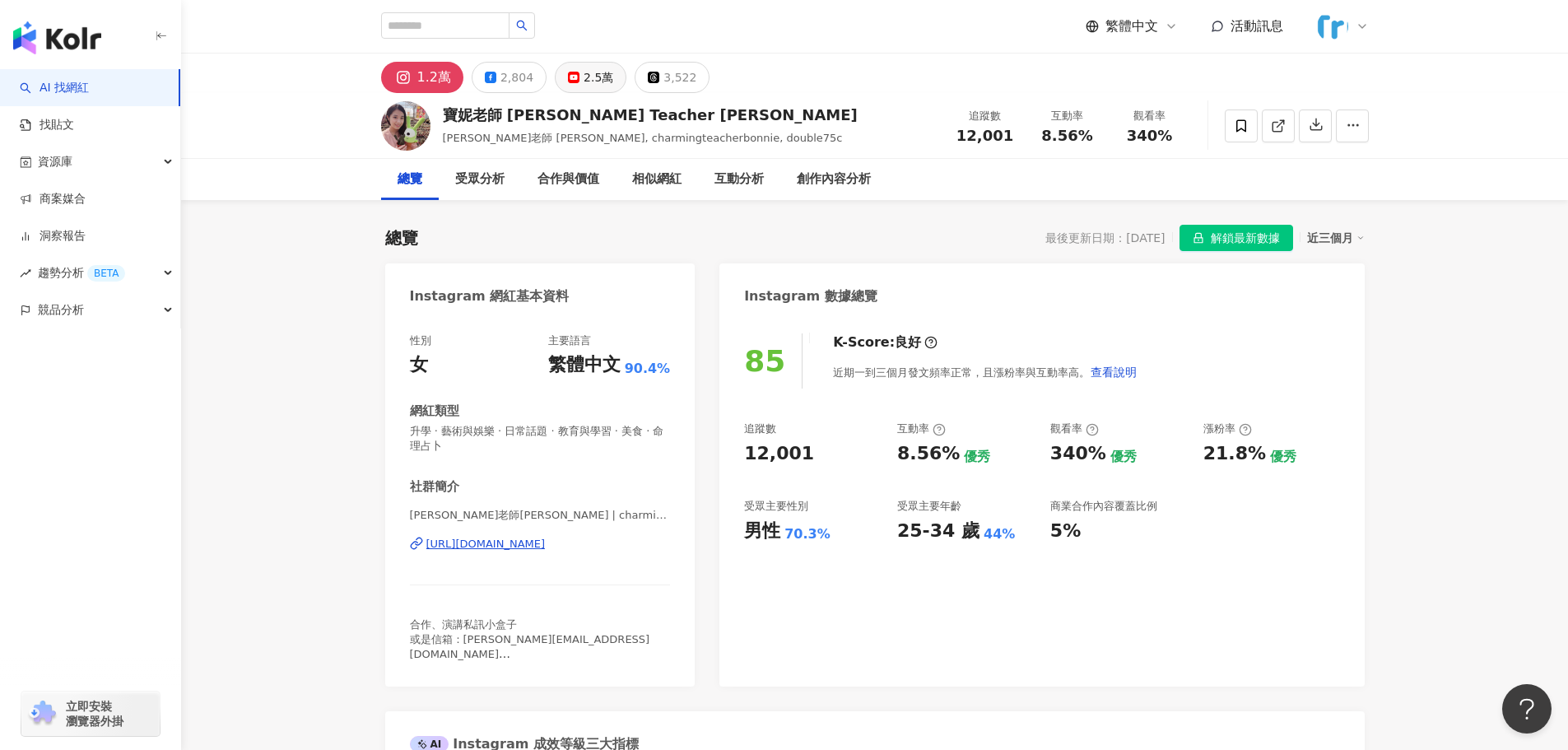
click at [591, 81] on div "2.5萬" at bounding box center [598, 78] width 30 height 23
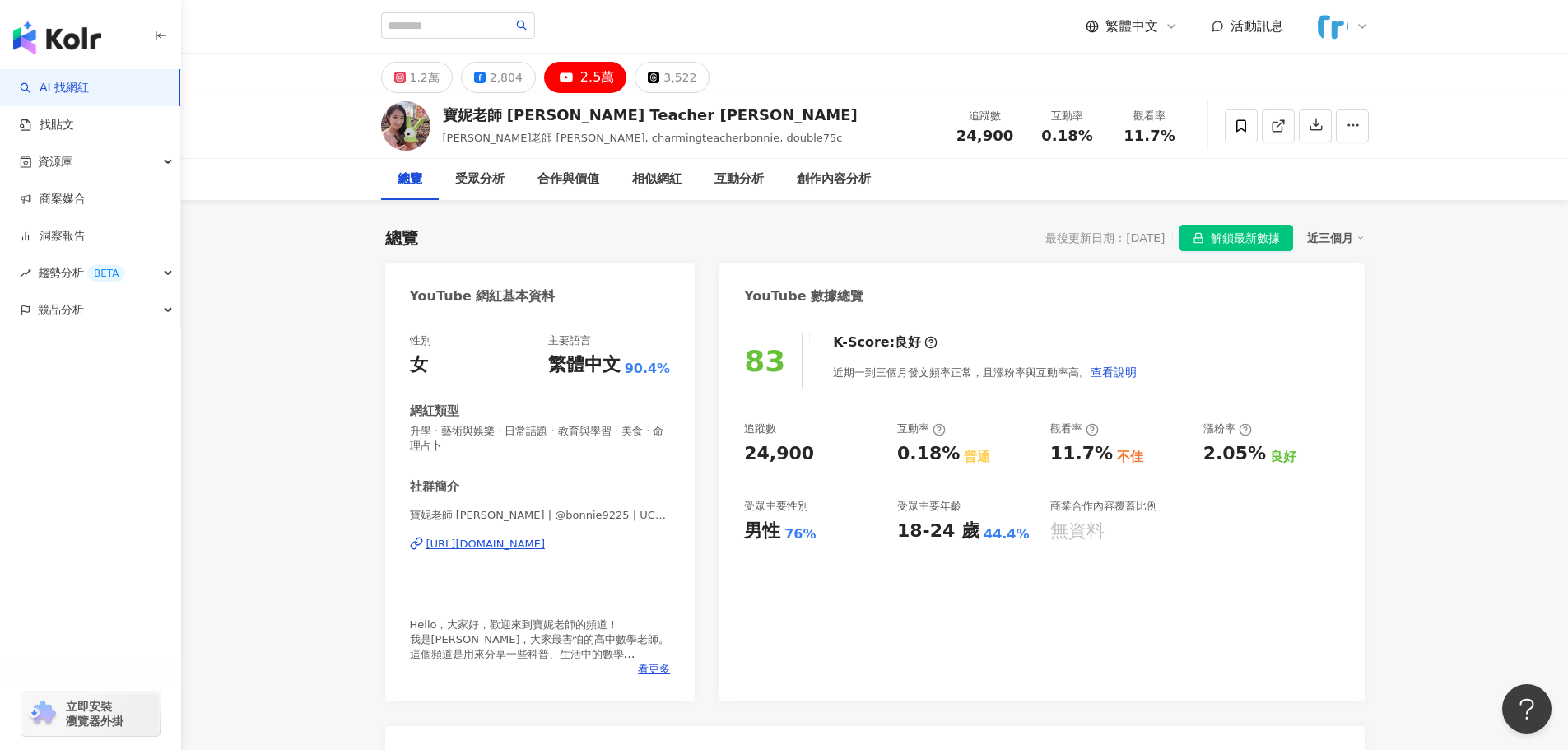
click at [546, 544] on div "[URL][DOMAIN_NAME]" at bounding box center [485, 544] width 119 height 15
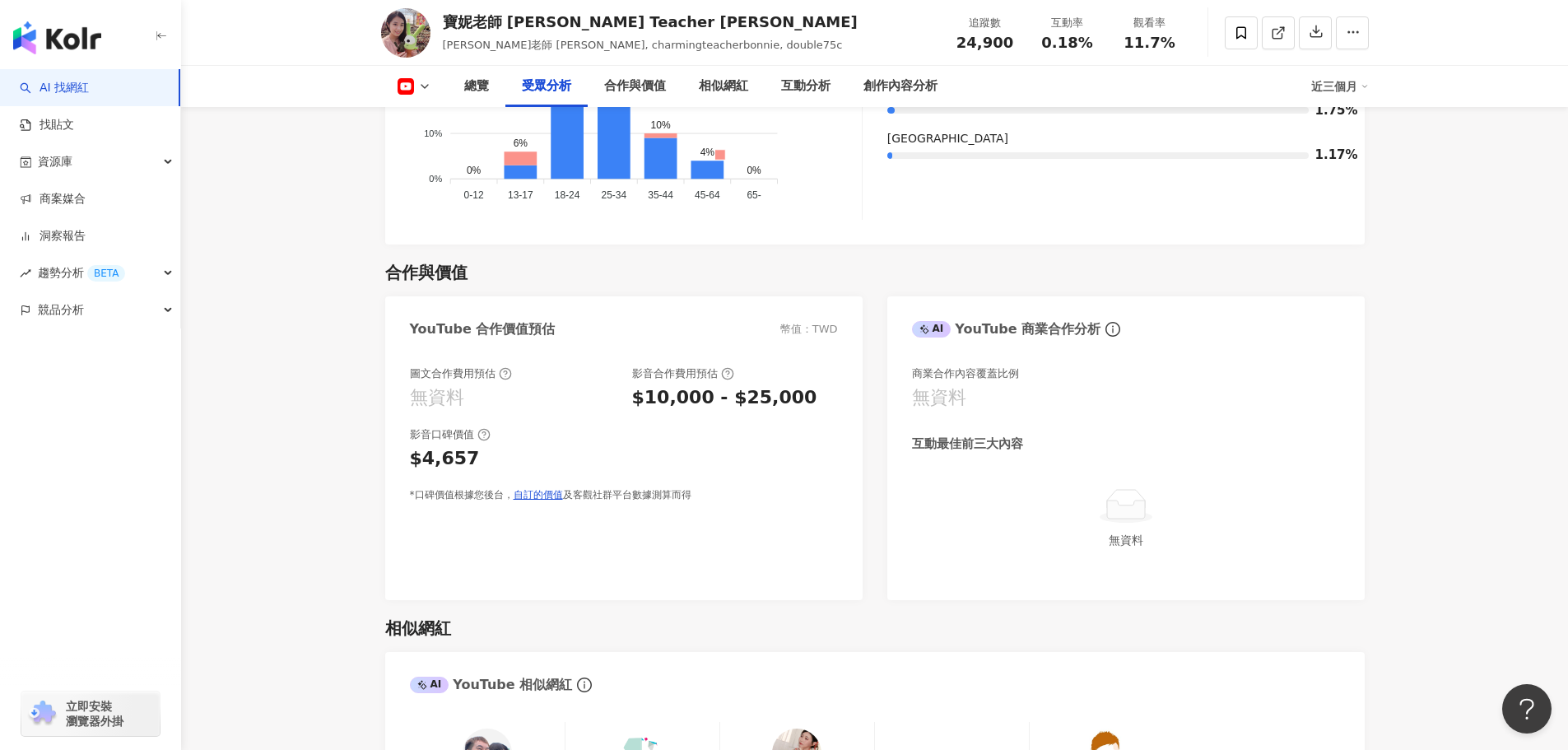
scroll to position [1811, 0]
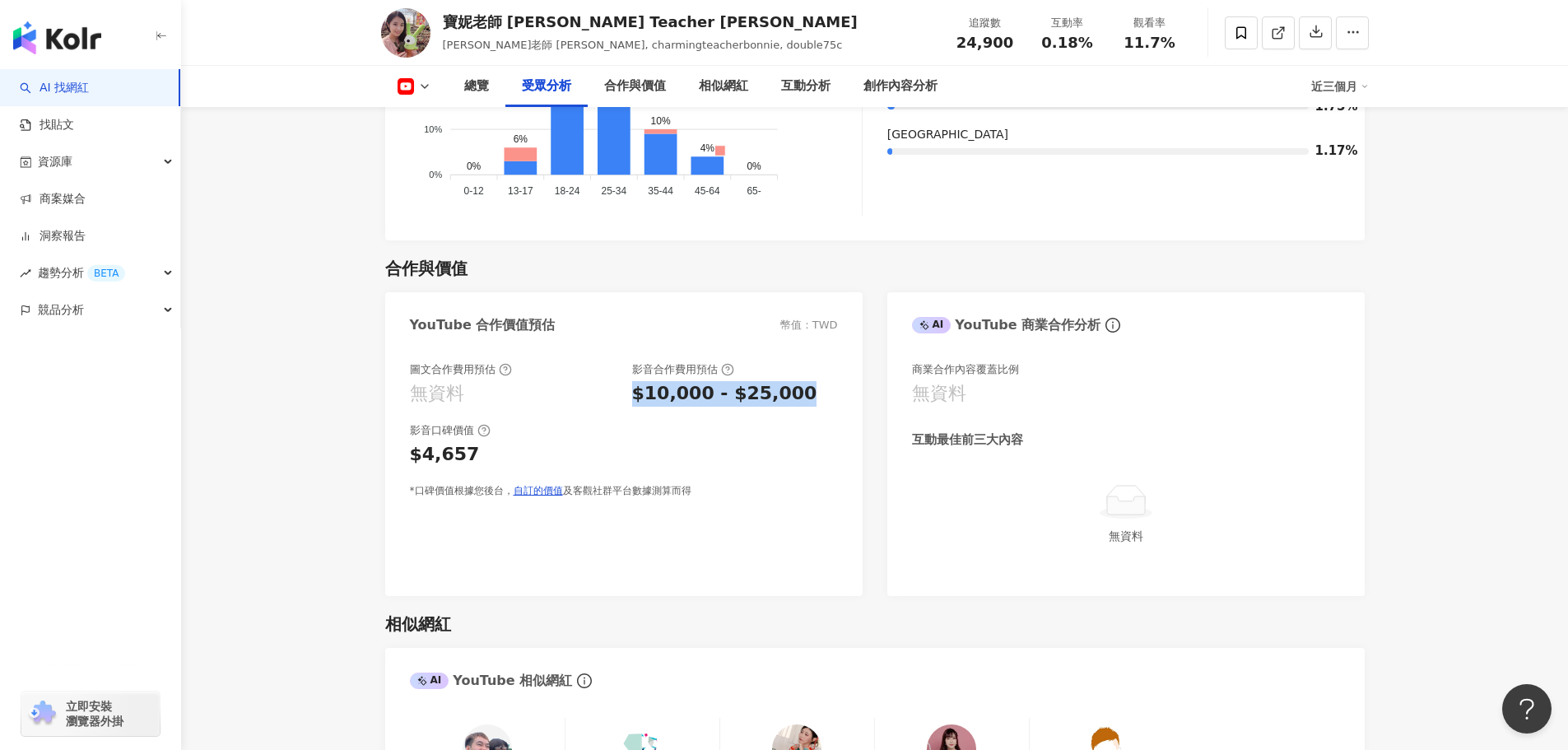
drag, startPoint x: 627, startPoint y: 397, endPoint x: 795, endPoint y: 395, distance: 168.0
click at [795, 395] on div "圖文合作費用預估 無資料 影音合作費用預估 $10,000 - $25,000" at bounding box center [624, 384] width 428 height 44
copy div "$10,000 - $25,000"
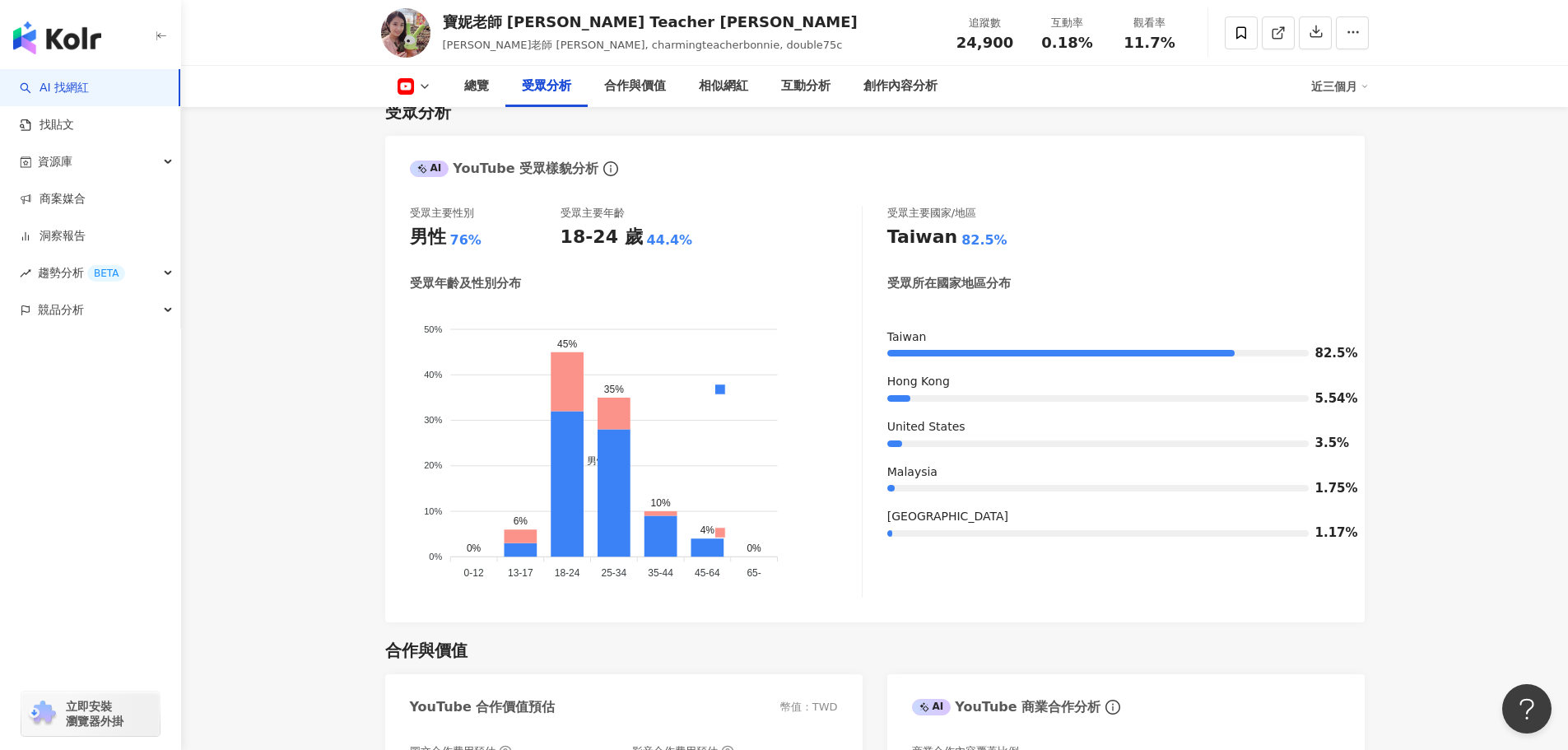
scroll to position [1399, 0]
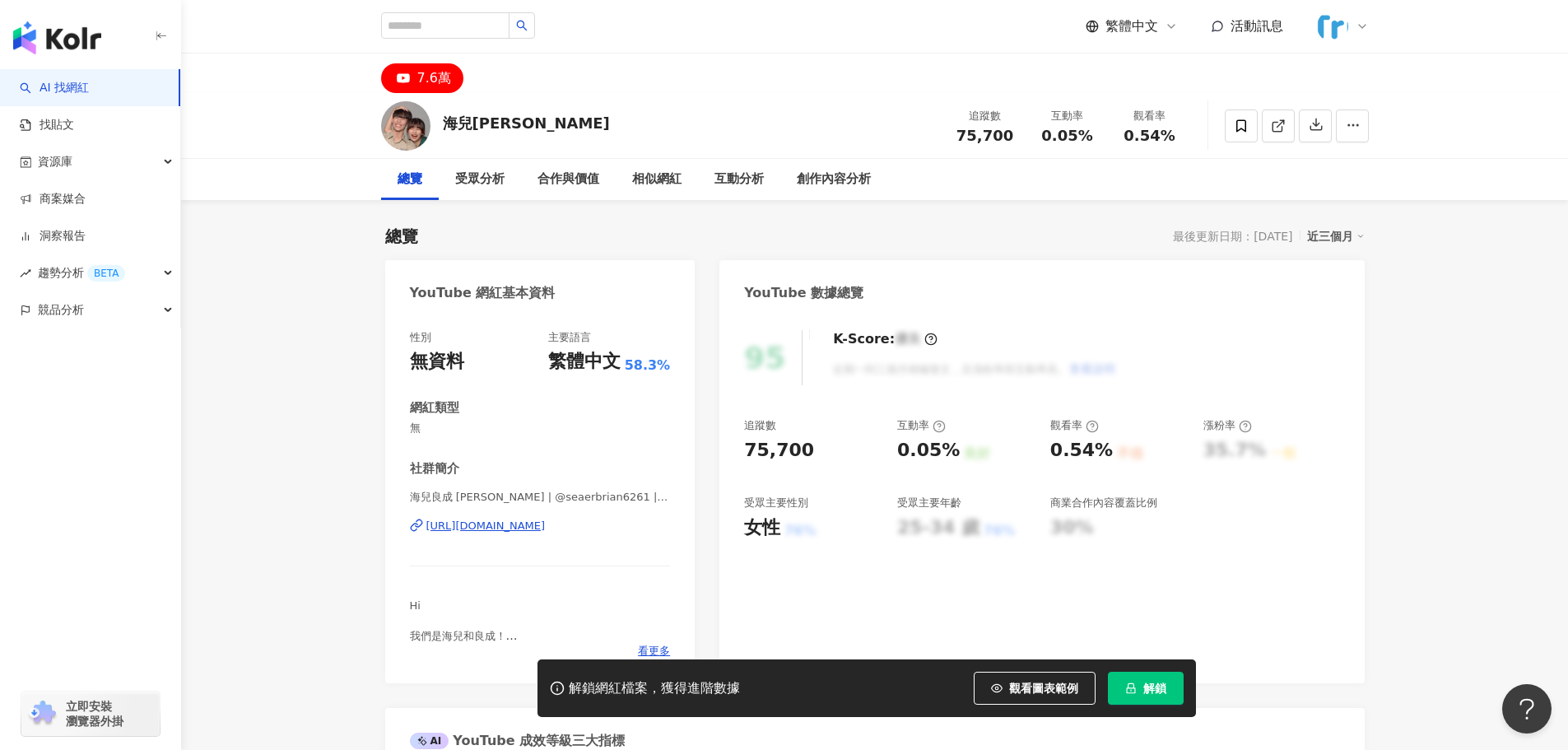
click at [544, 529] on div "https://www.youtube.com/channel/UCqIW_JFEj5hCcqARU3e8c8Q" at bounding box center [485, 525] width 119 height 15
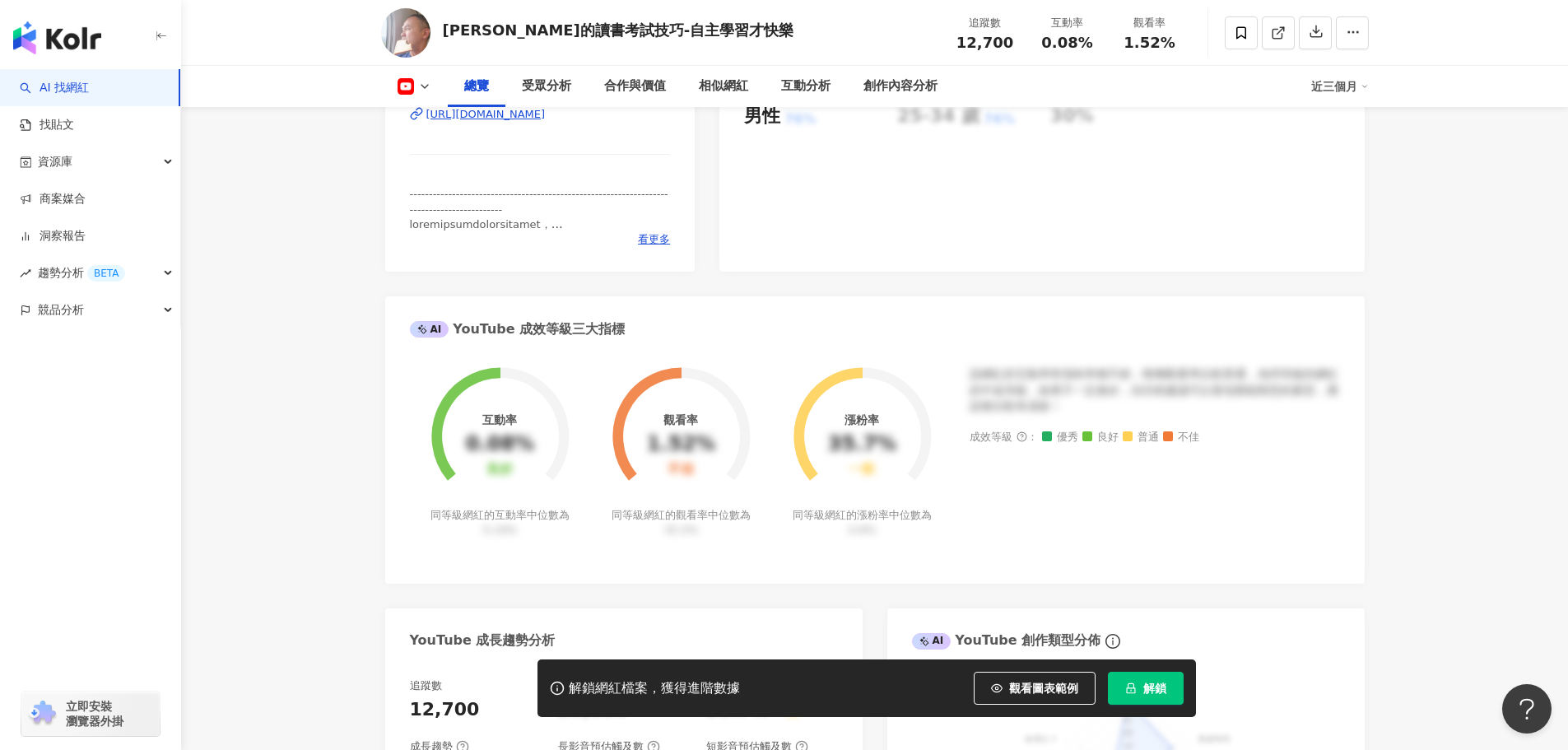
scroll to position [82, 0]
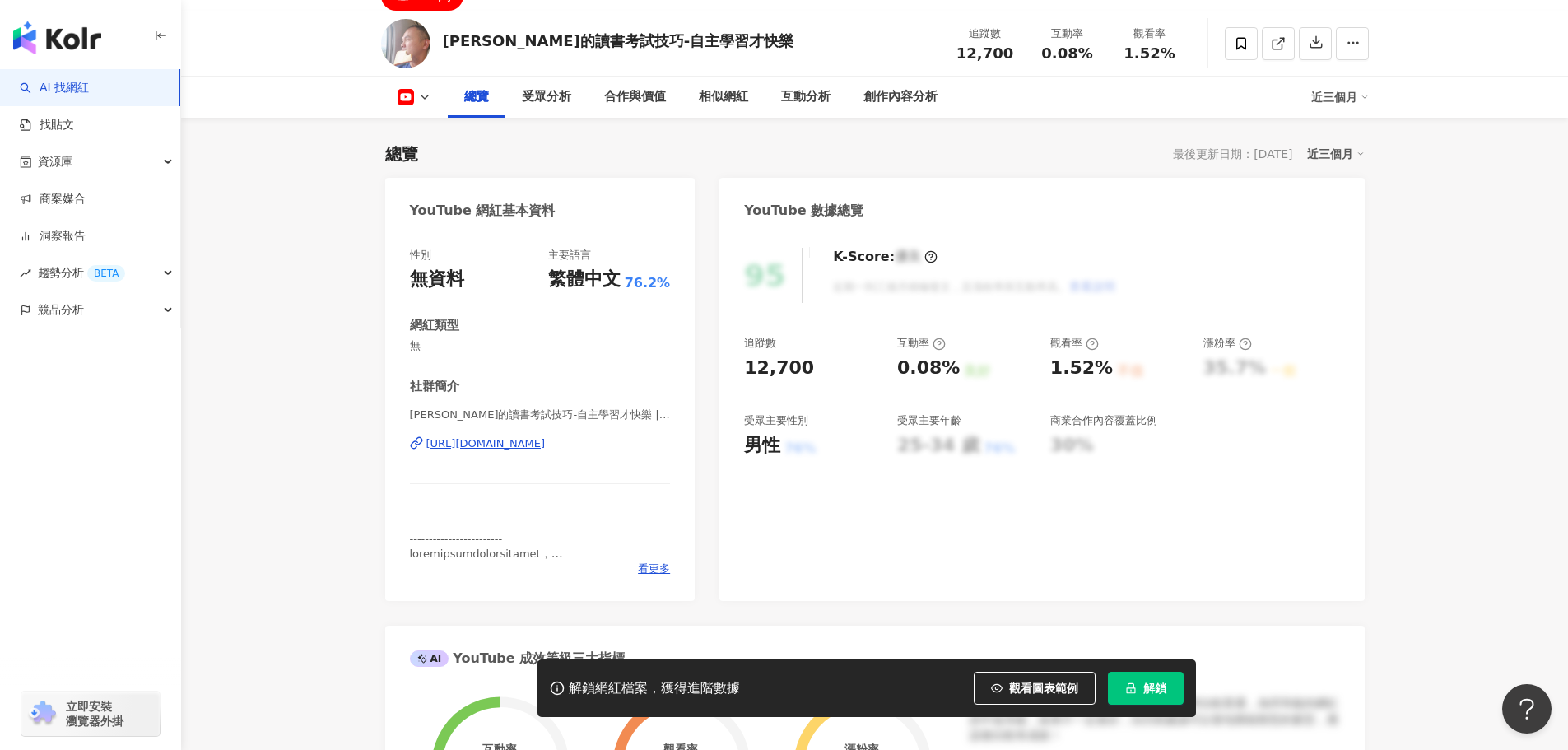
click at [541, 439] on div "[URL][DOMAIN_NAME]" at bounding box center [485, 443] width 119 height 15
